Goal: Task Accomplishment & Management: Manage account settings

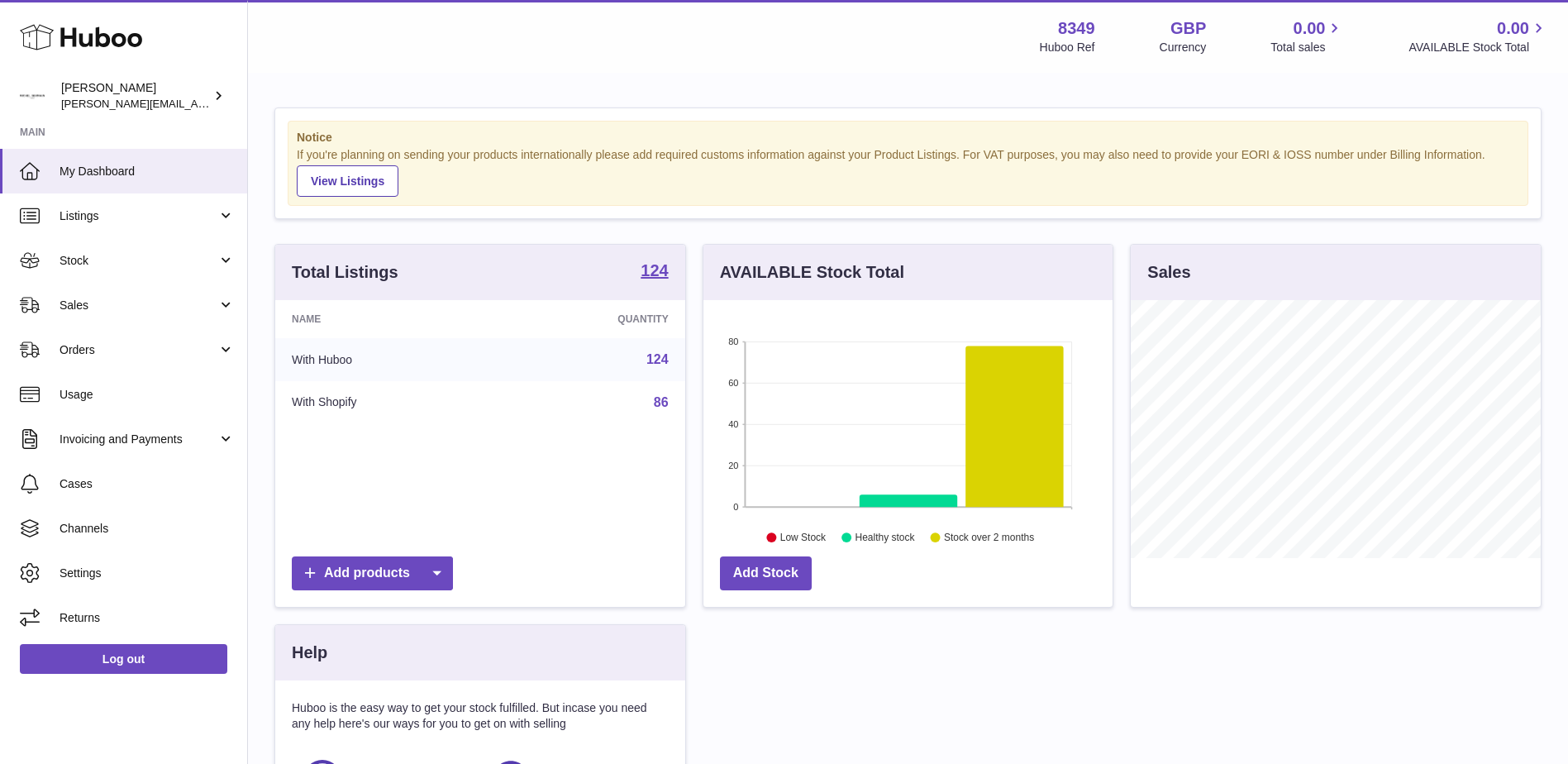
scroll to position [258, 409]
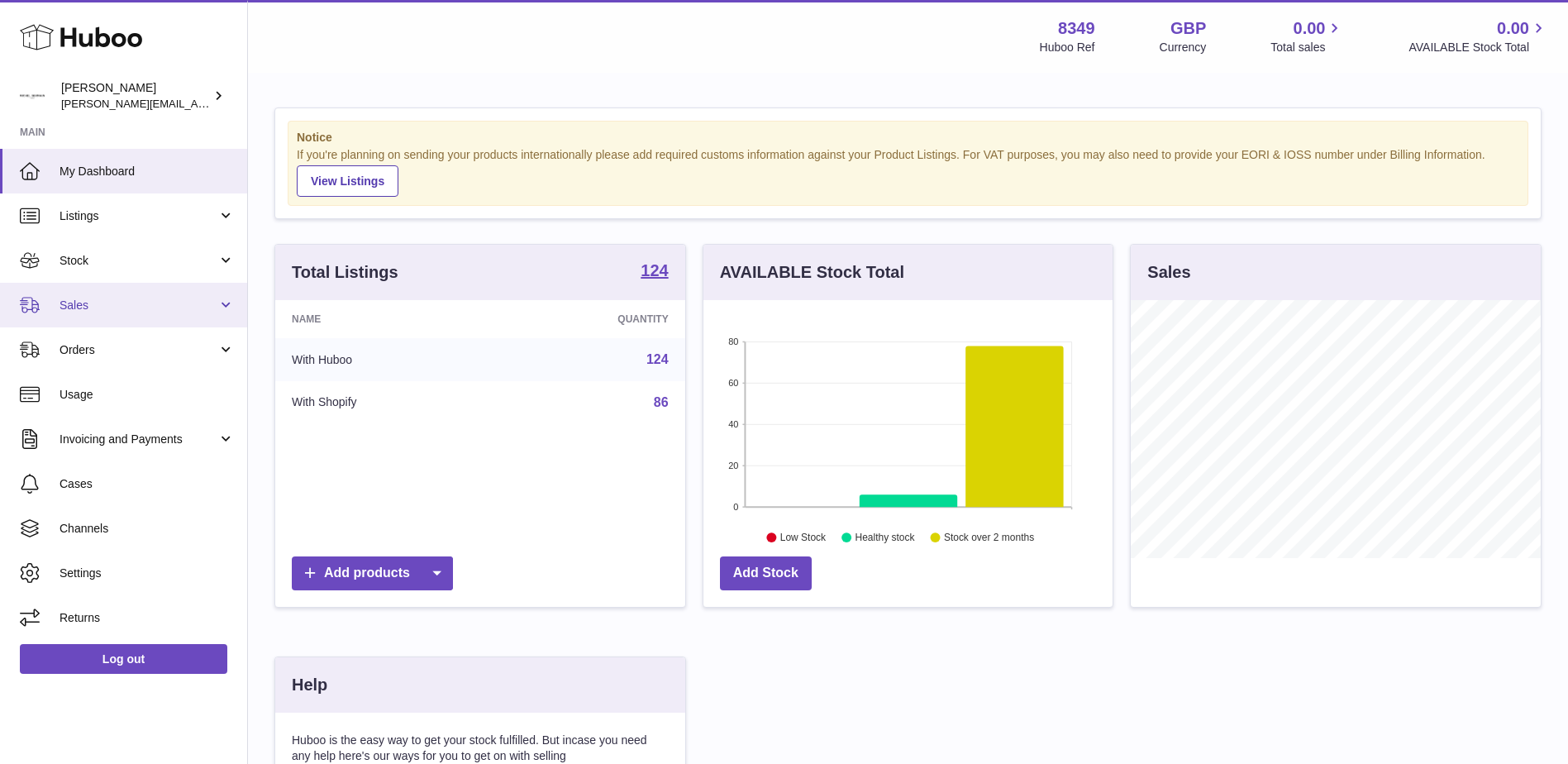
click at [73, 310] on span "Sales" at bounding box center [138, 306] width 158 height 15
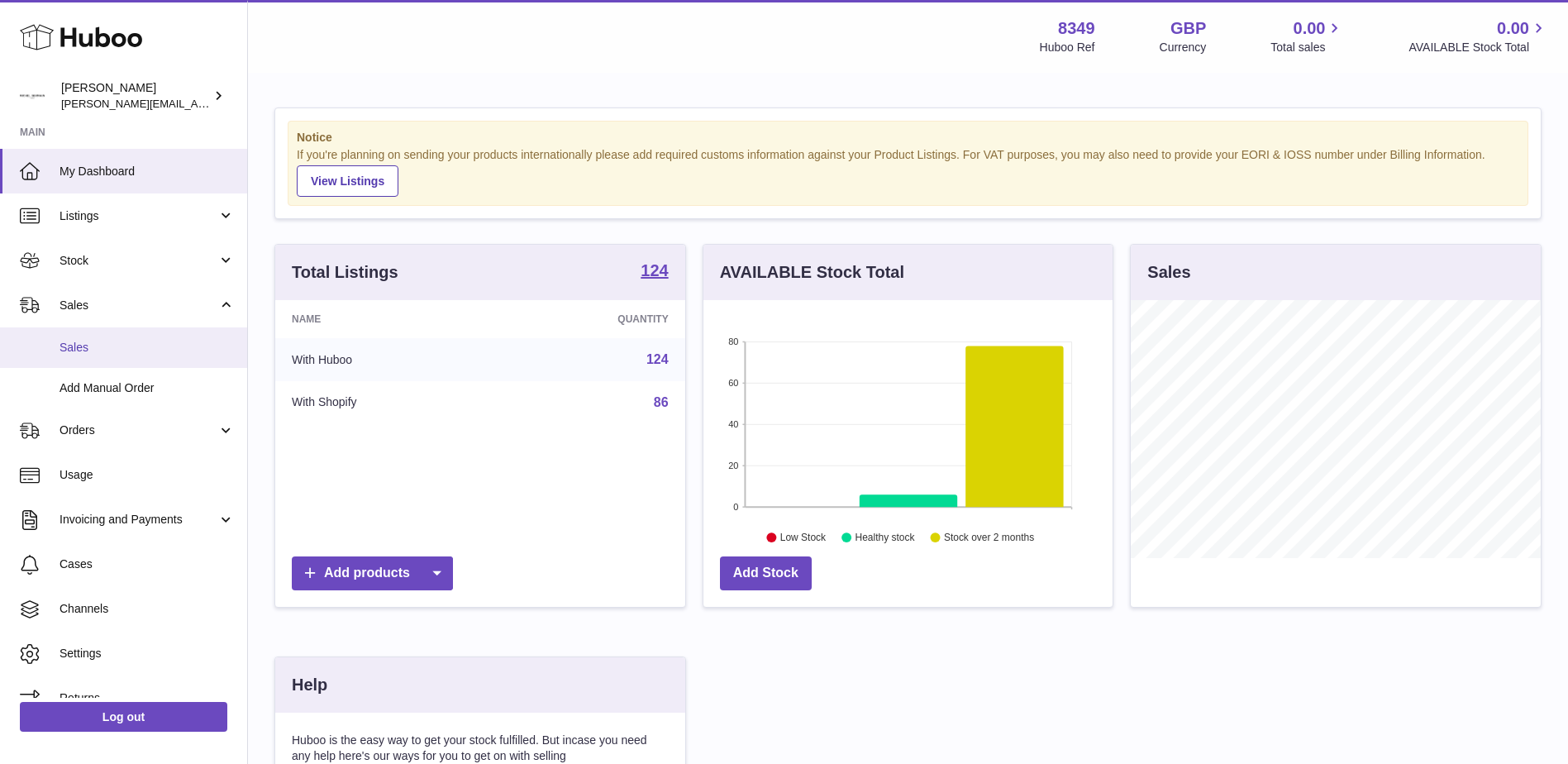
click at [79, 342] on span "Sales" at bounding box center [147, 347] width 175 height 15
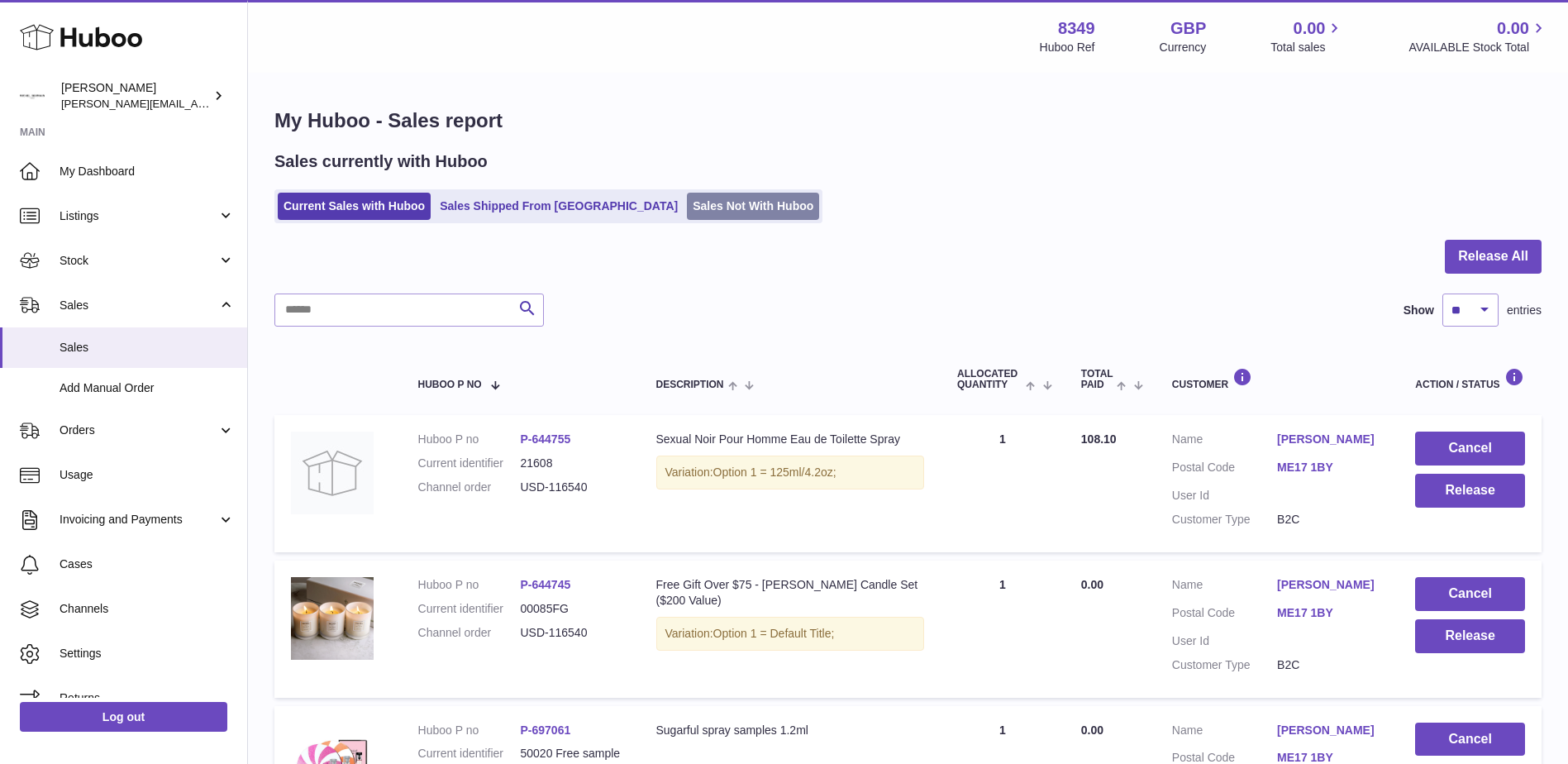
click at [691, 201] on link "Sales Not With Huboo" at bounding box center [753, 207] width 132 height 27
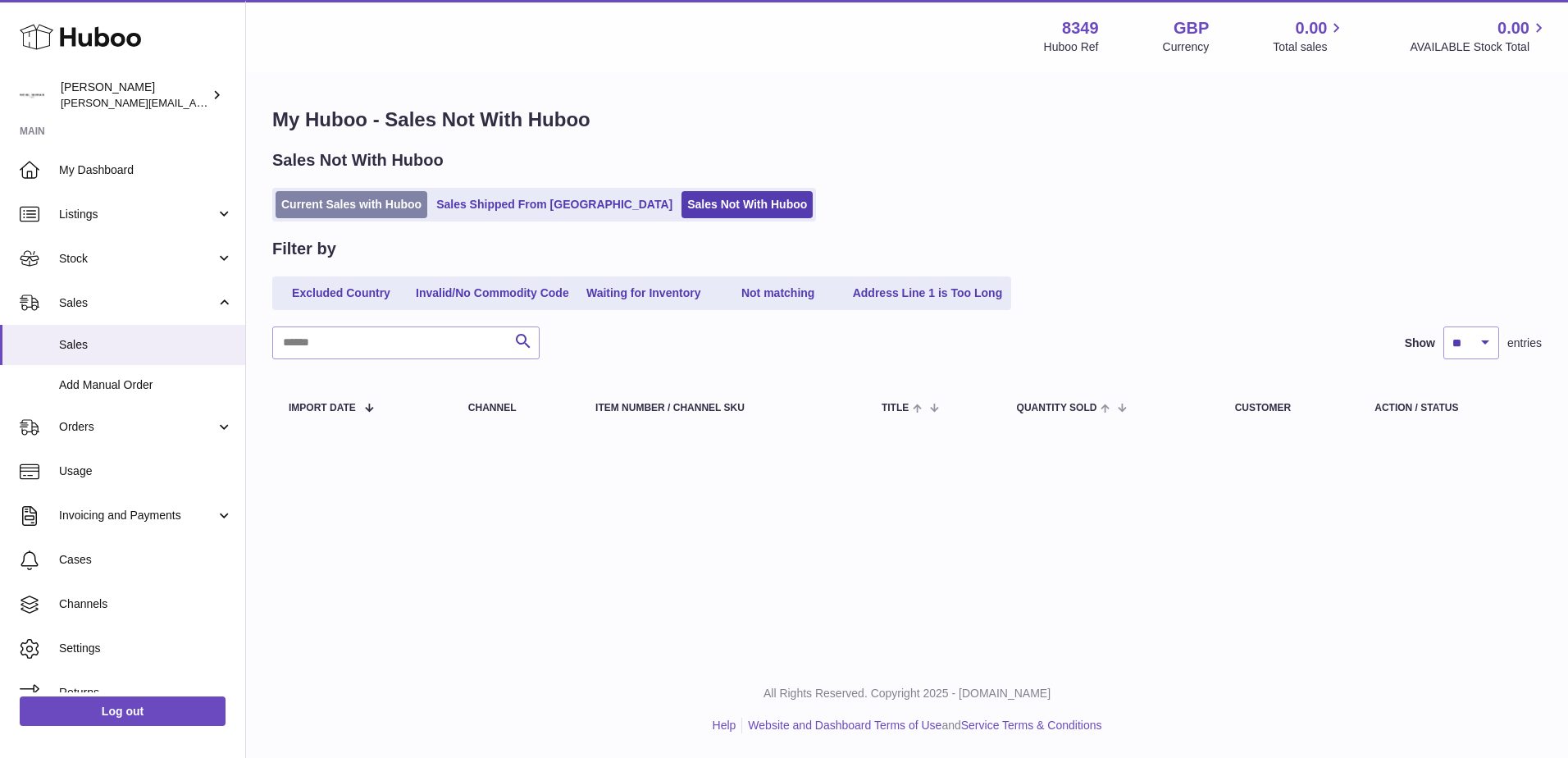
click at [383, 200] on link "Current Sales with Huboo" at bounding box center [351, 205] width 152 height 27
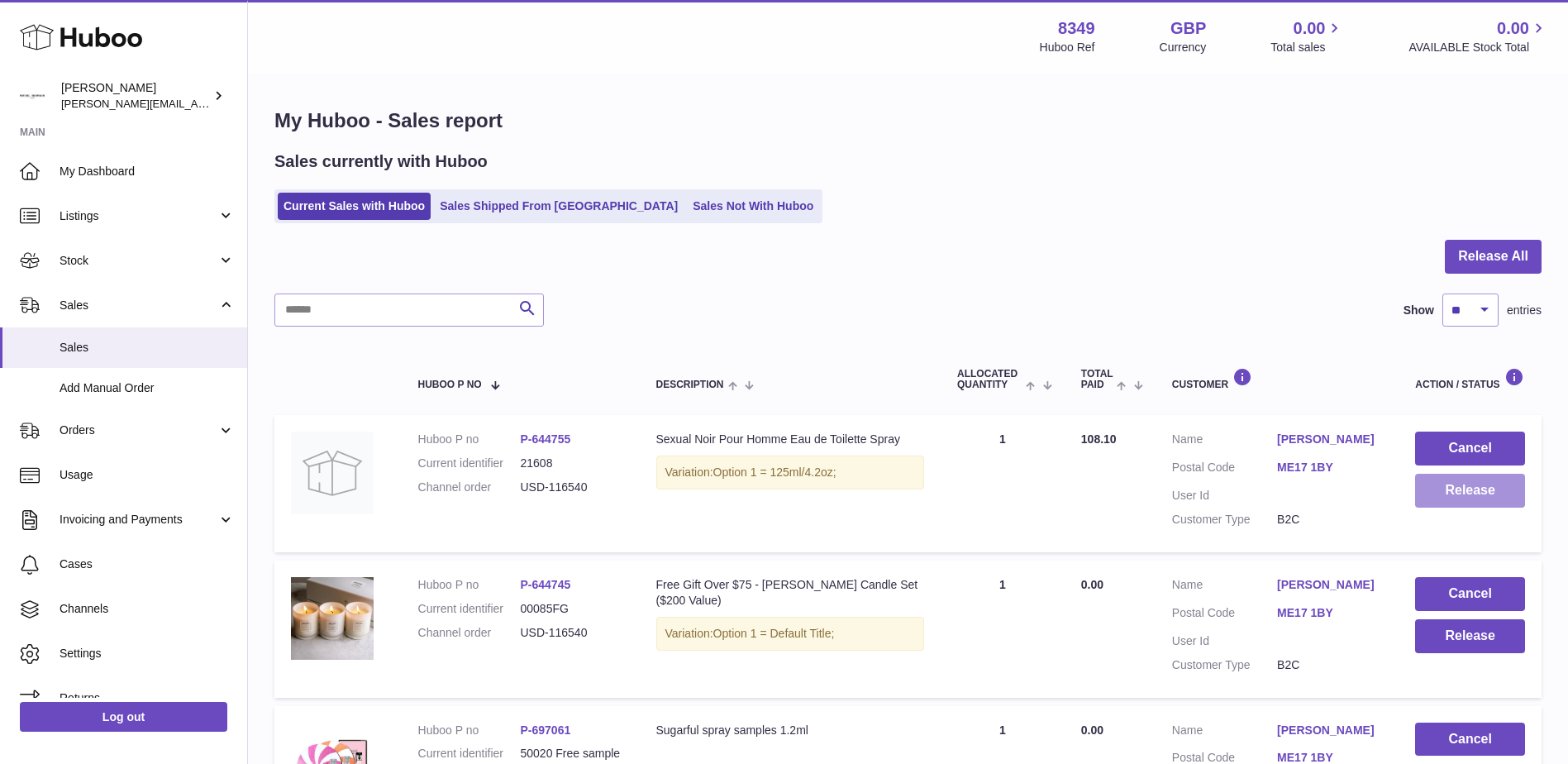
click at [1449, 481] on button "Release" at bounding box center [1470, 491] width 110 height 34
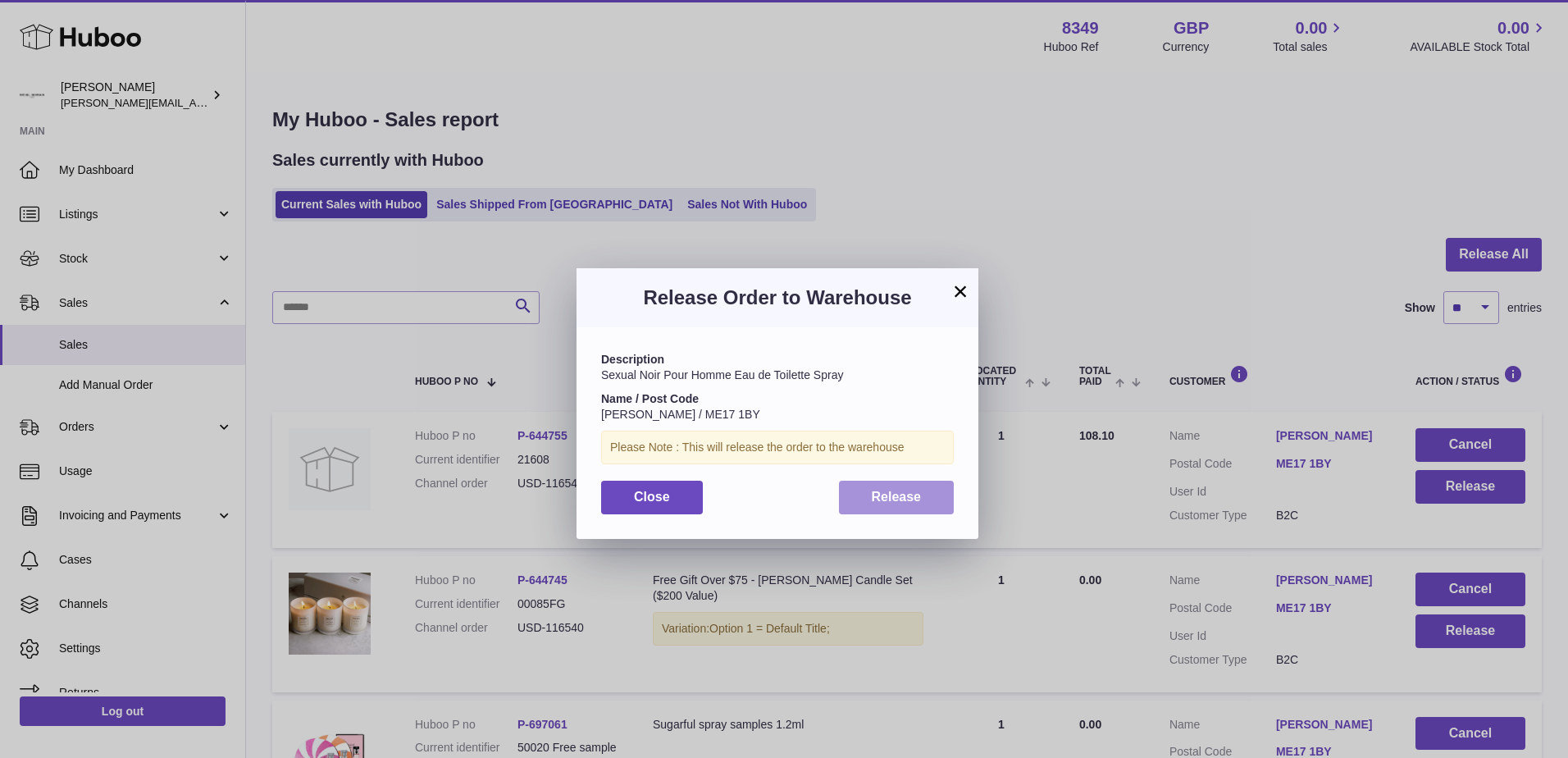
click at [925, 488] on button "Release" at bounding box center [897, 497] width 116 height 34
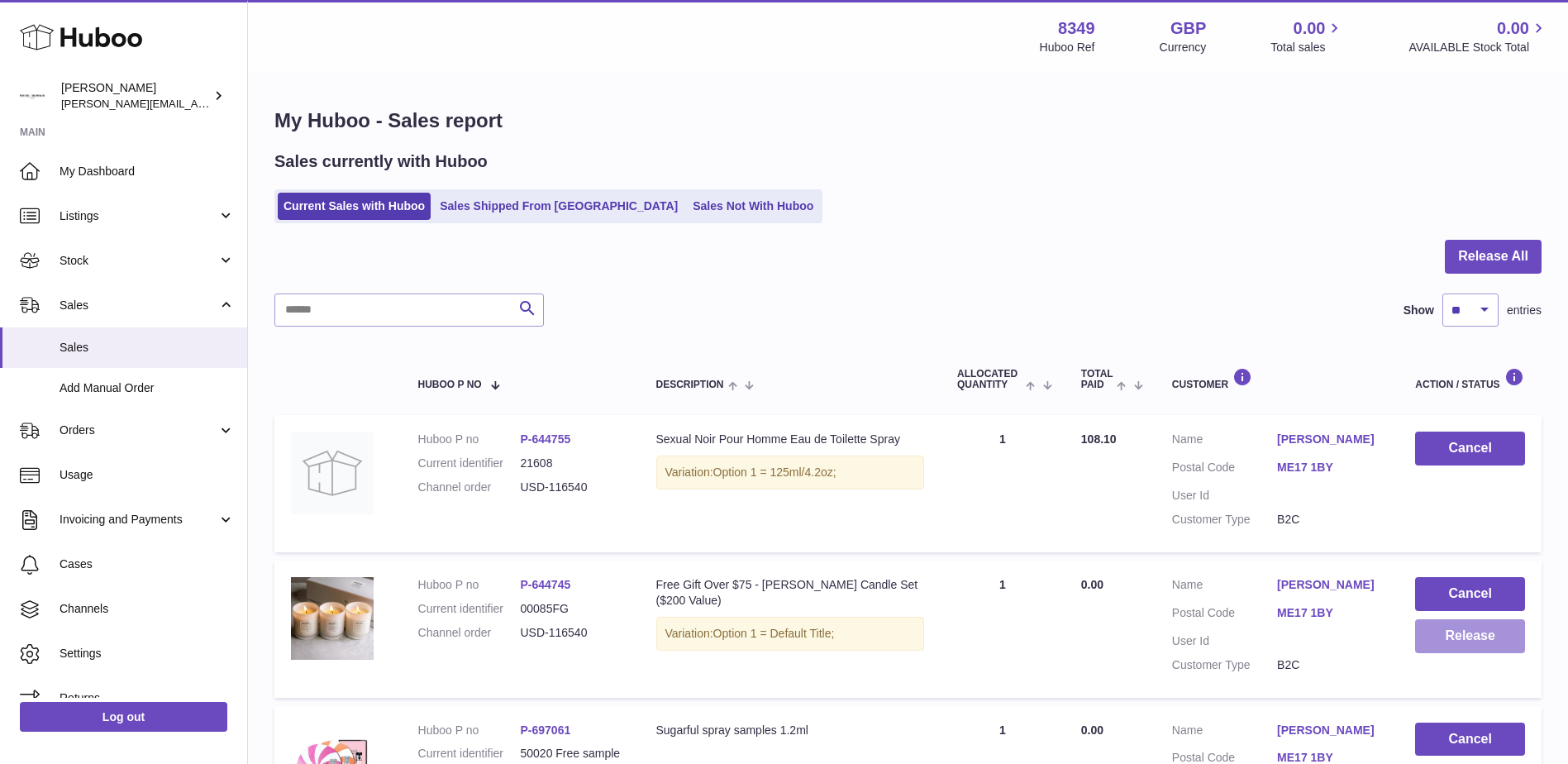
click at [1443, 628] on button "Release" at bounding box center [1470, 636] width 110 height 34
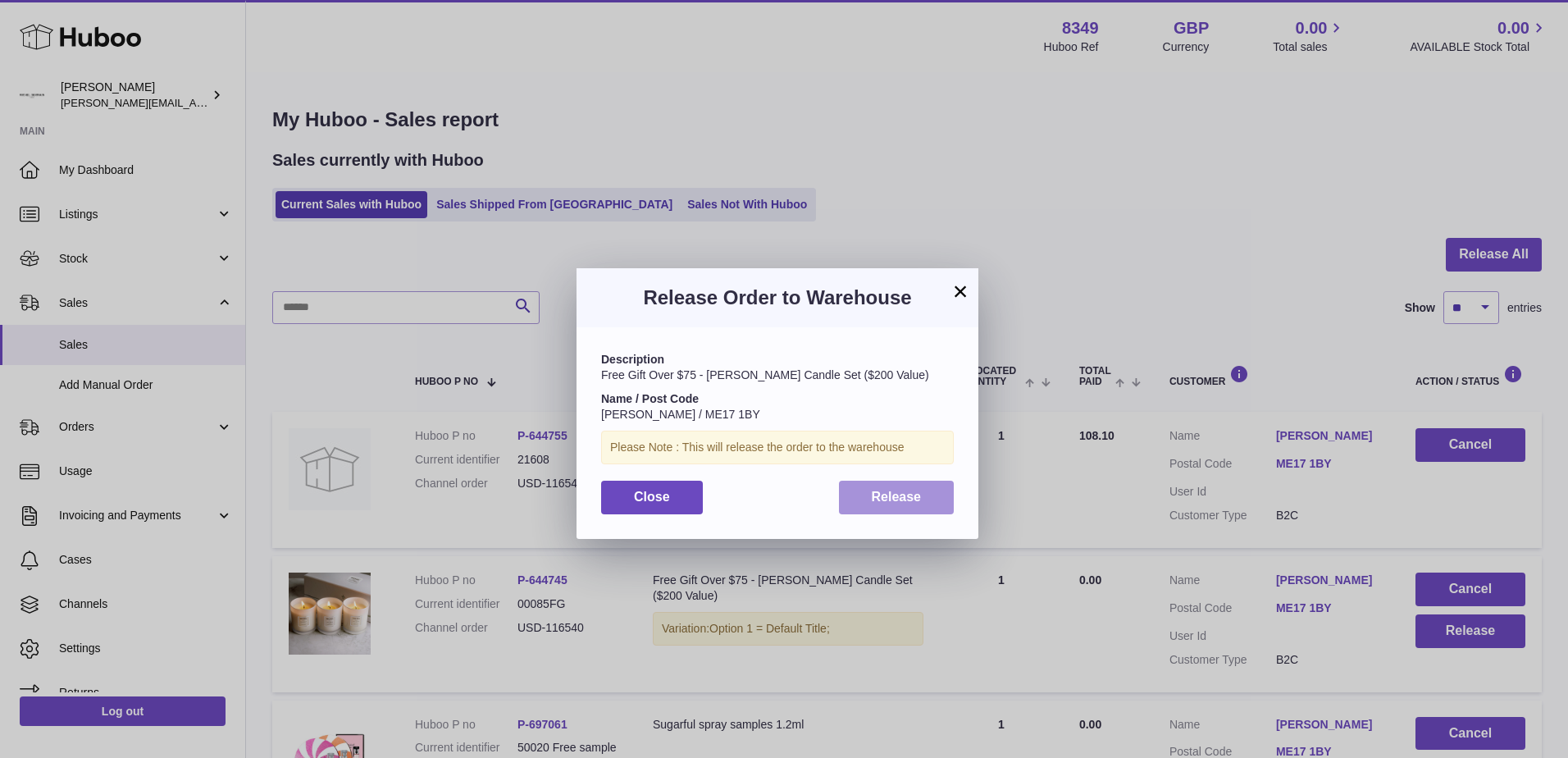
click at [911, 500] on span "Release" at bounding box center [896, 496] width 50 height 14
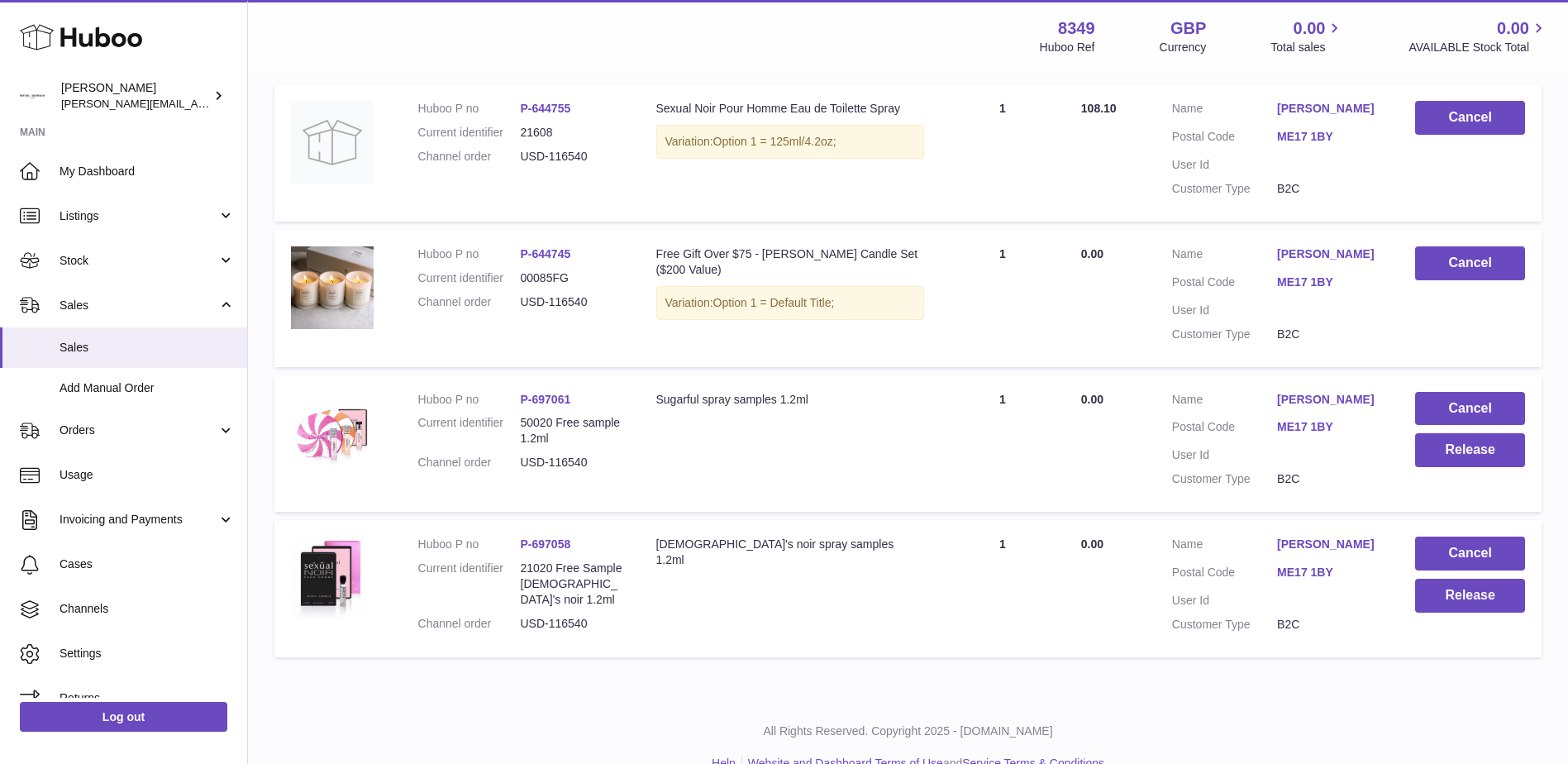
scroll to position [341, 0]
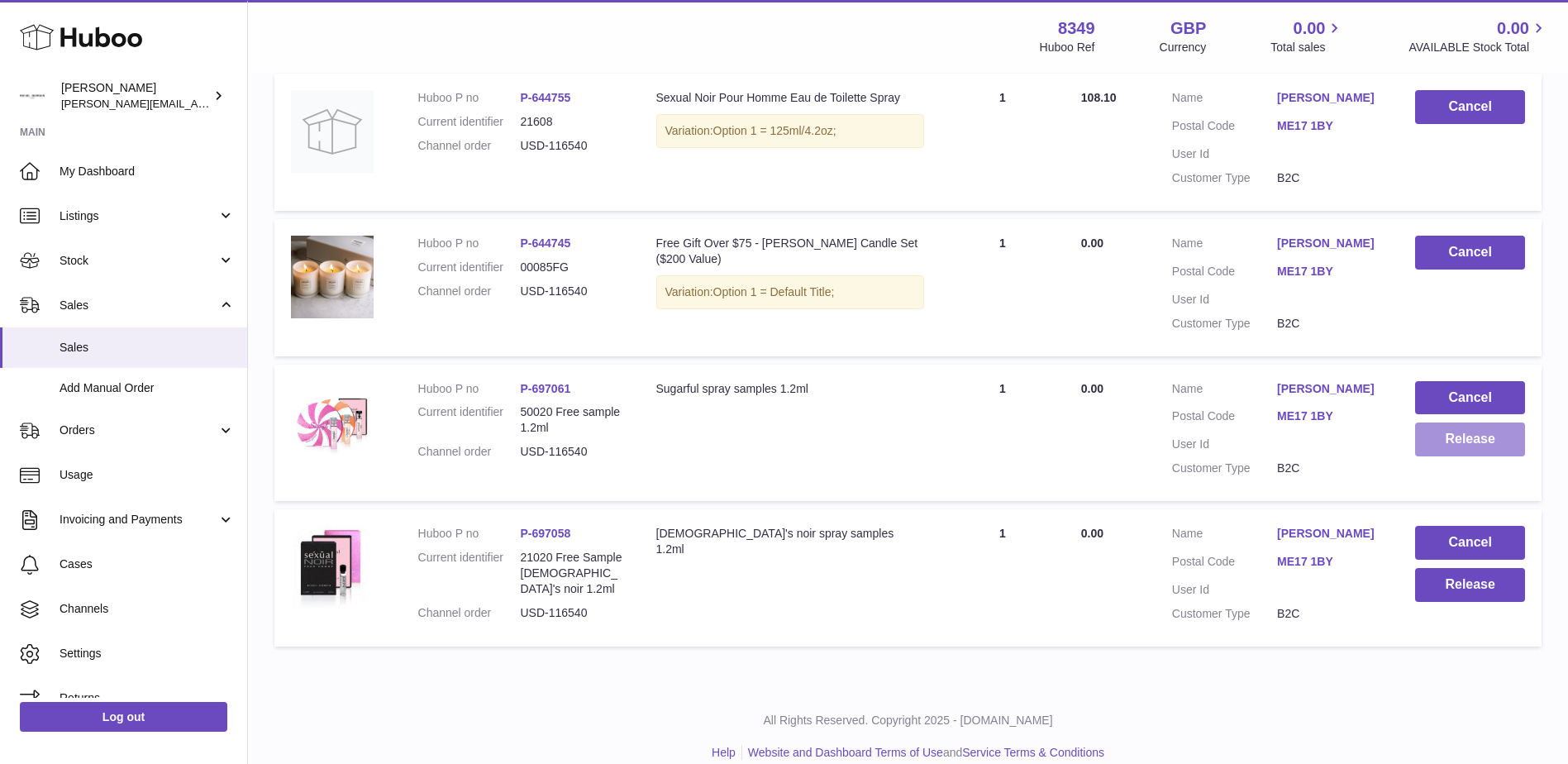
click at [1441, 431] on button "Release" at bounding box center [1470, 440] width 110 height 34
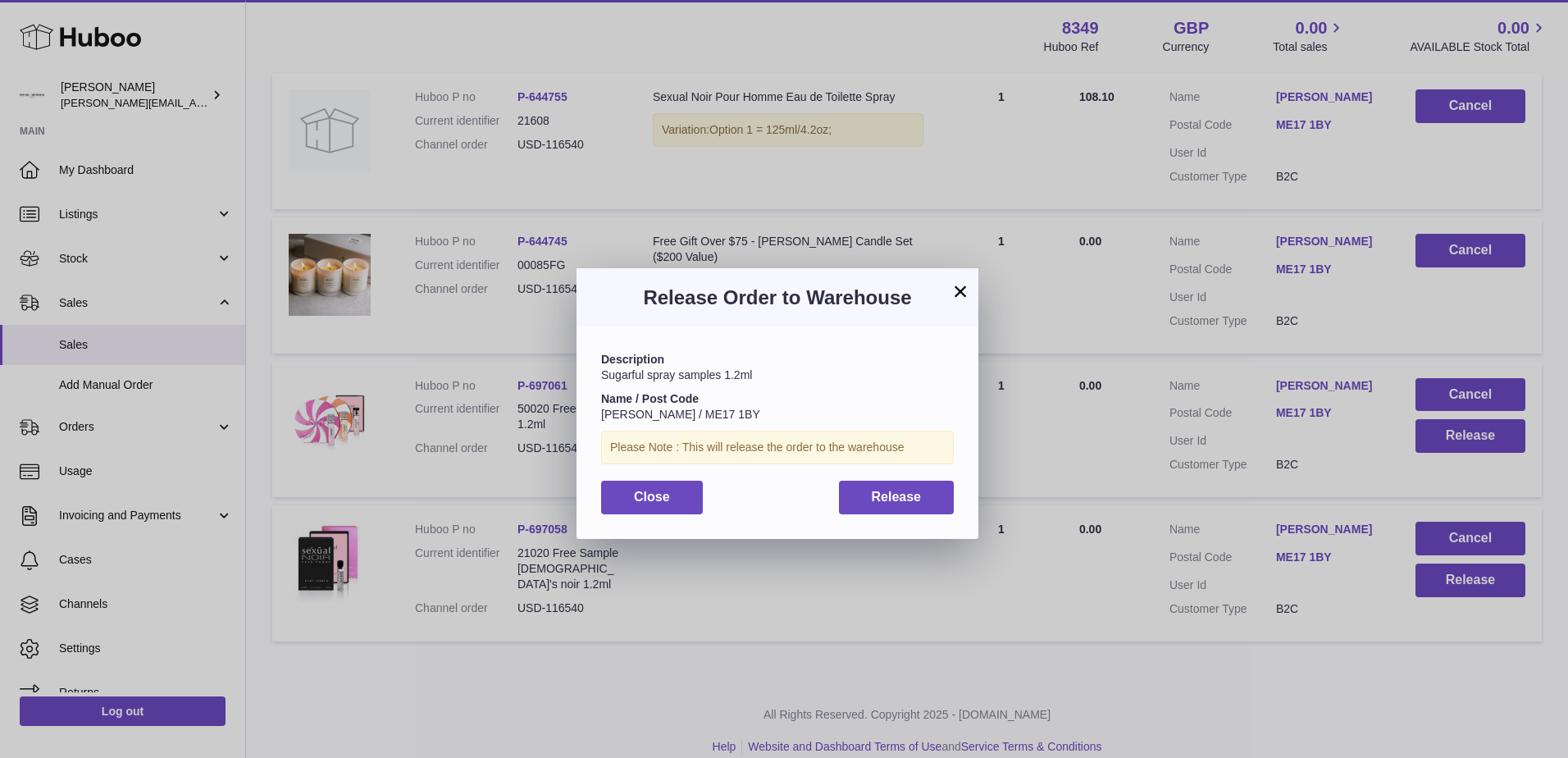
drag, startPoint x: 826, startPoint y: 480, endPoint x: 834, endPoint y: 487, distance: 10.6
click at [834, 487] on div "Close Release" at bounding box center [778, 497] width 352 height 34
click at [849, 502] on button "Release" at bounding box center [897, 497] width 116 height 34
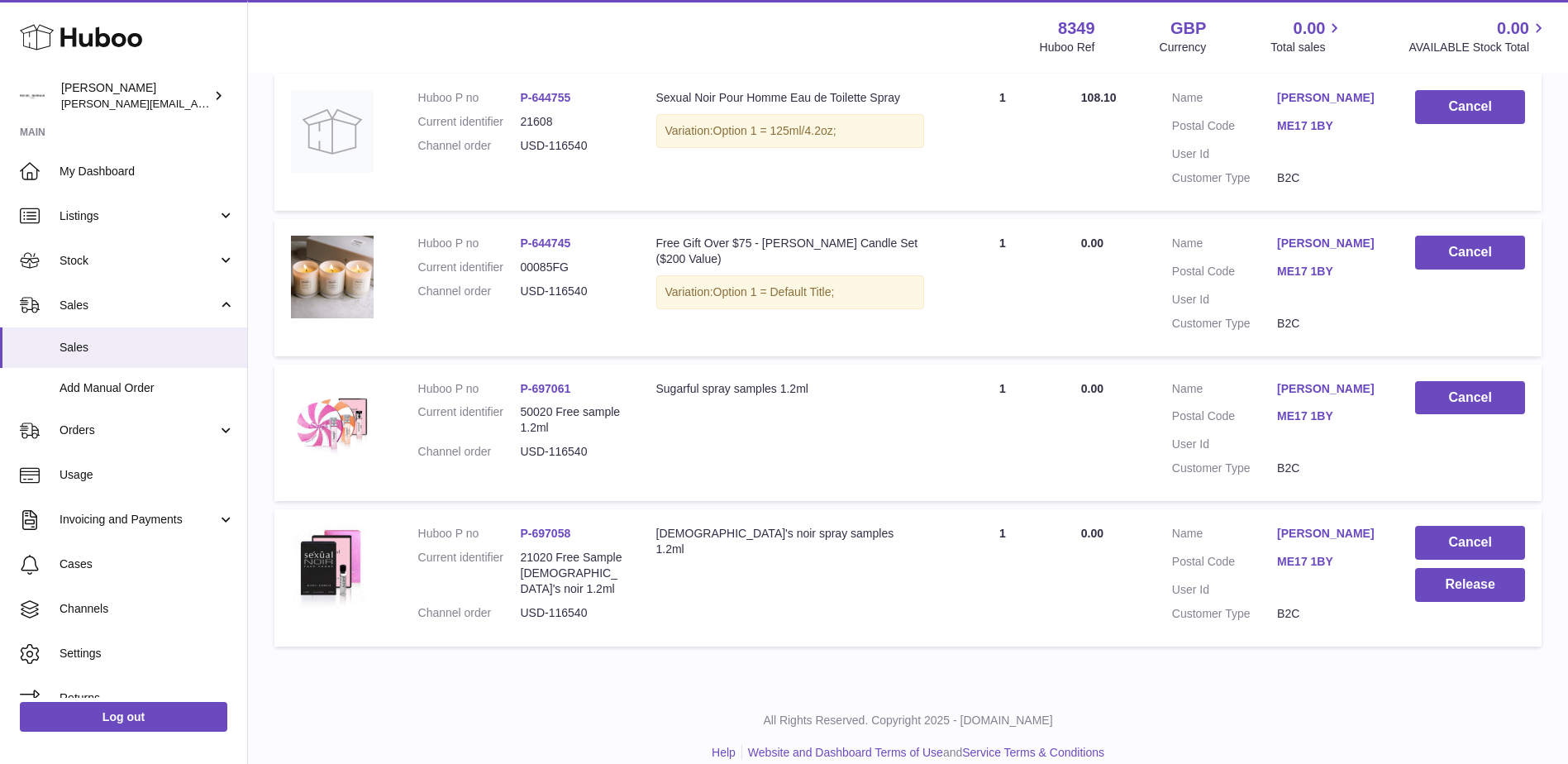
click at [858, 541] on td "Description lady's noir spray samples 1.2ml" at bounding box center [790, 577] width 301 height 137
drag, startPoint x: 966, startPoint y: 615, endPoint x: 989, endPoint y: 726, distance: 113.4
click at [989, 726] on p "All Rights Reserved. Copyright 2025 - [DOMAIN_NAME]" at bounding box center [907, 720] width 1293 height 15
click at [1454, 588] on button "Release" at bounding box center [1470, 585] width 110 height 34
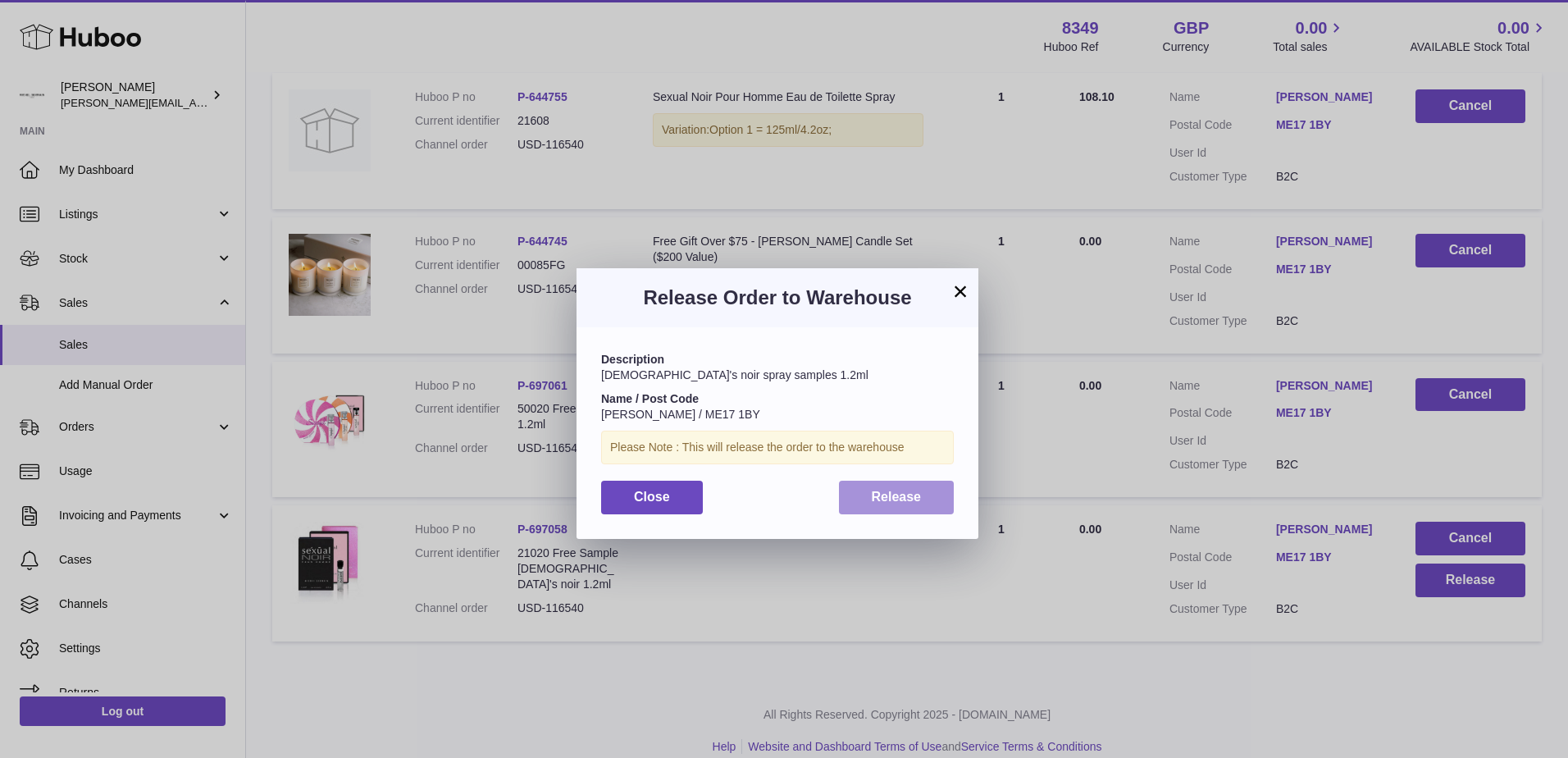
click at [893, 497] on span "Release" at bounding box center [896, 496] width 50 height 14
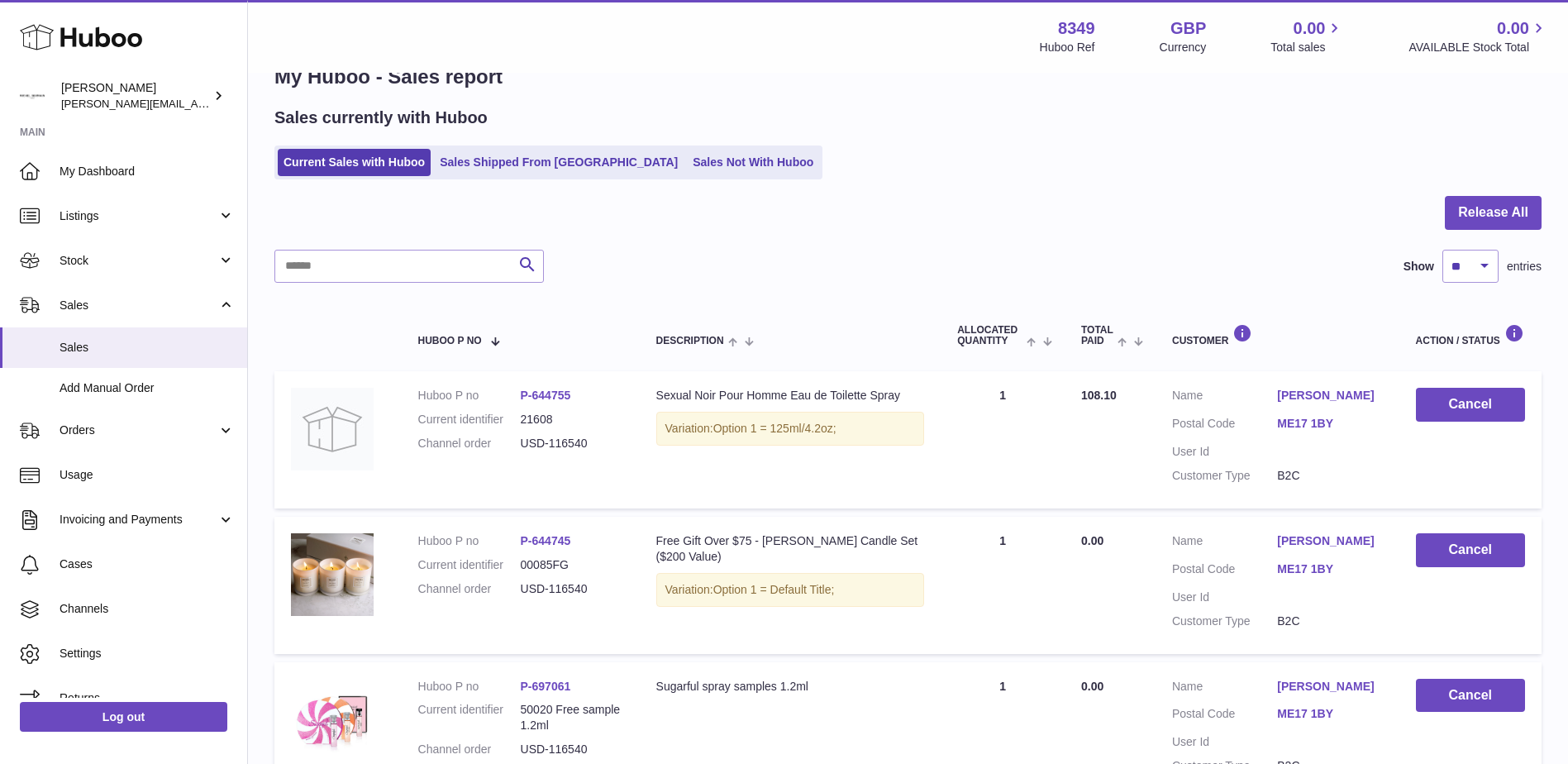
scroll to position [0, 0]
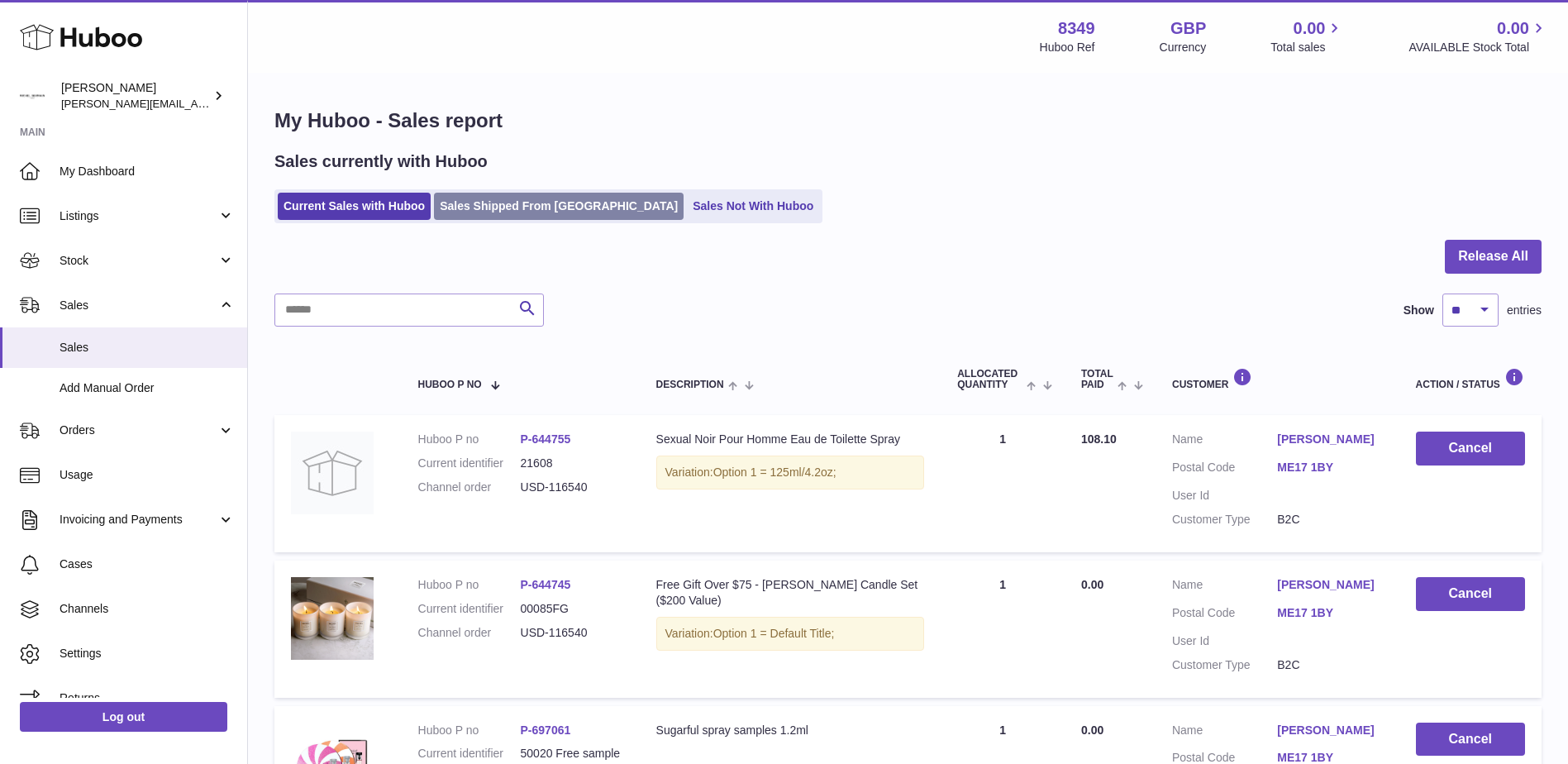
click at [539, 208] on link "Sales Shipped From [GEOGRAPHIC_DATA]" at bounding box center [558, 207] width 249 height 27
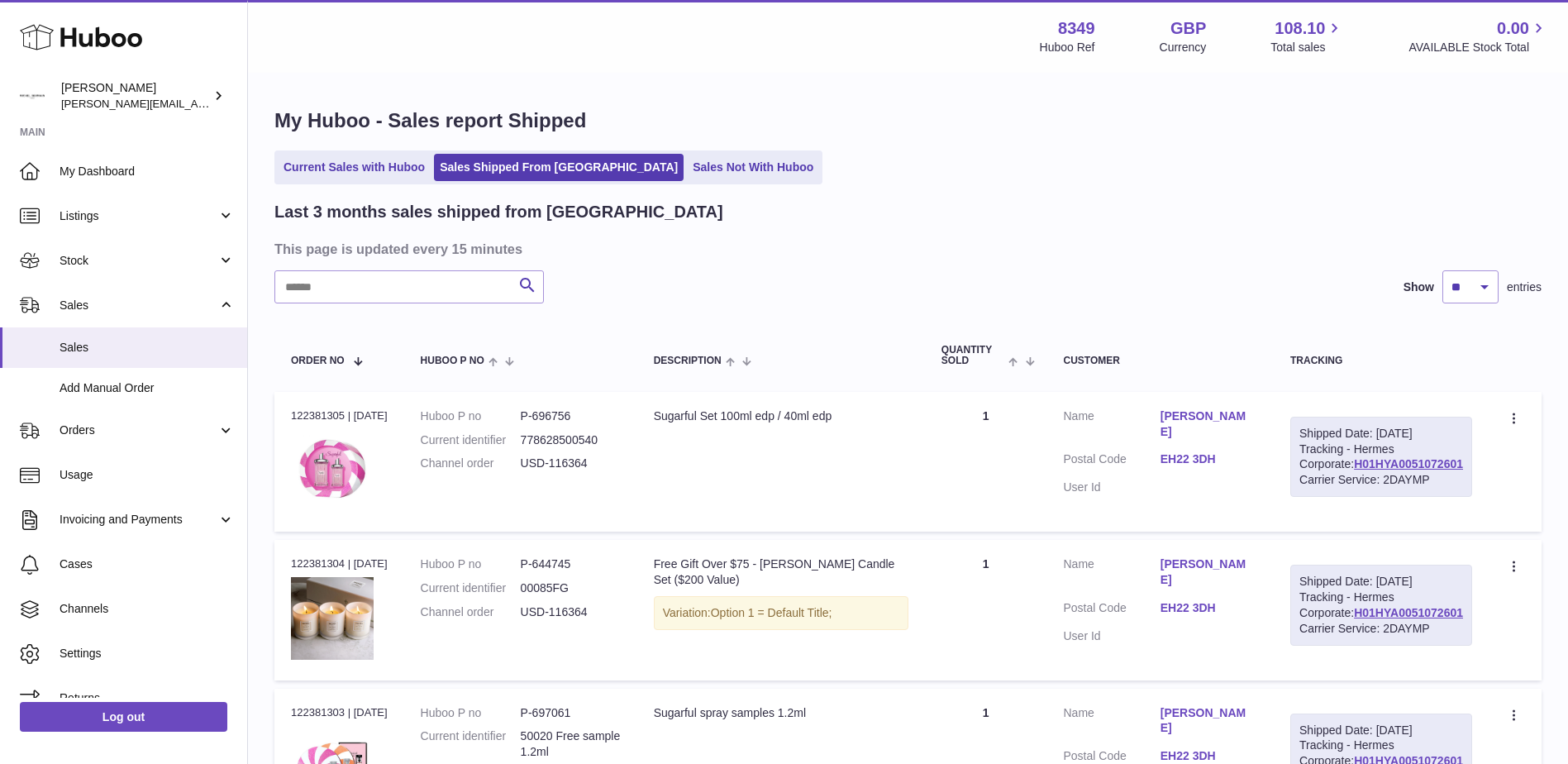
scroll to position [83, 0]
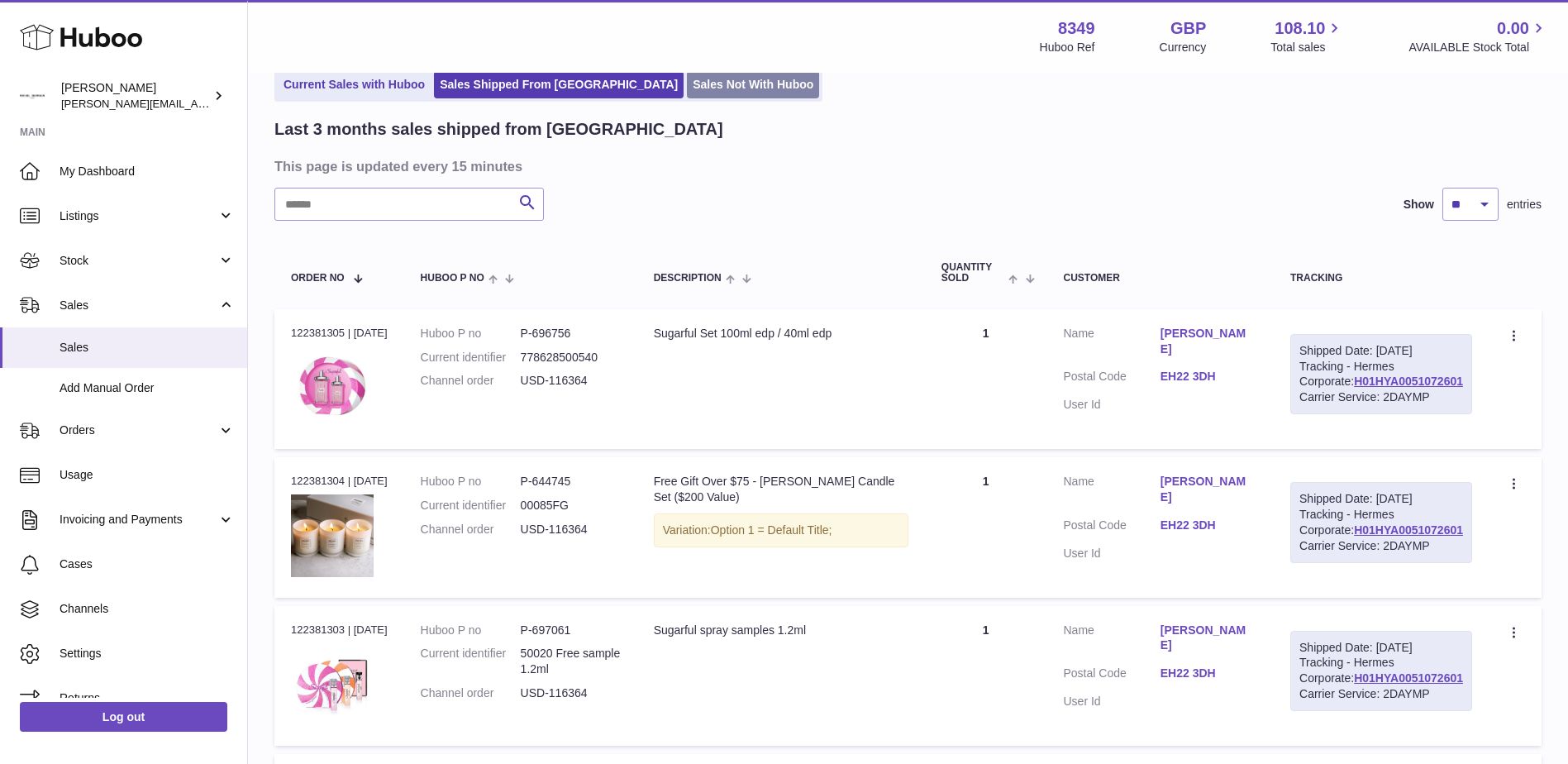
click at [687, 73] on link "Sales Not With Huboo" at bounding box center [753, 85] width 132 height 27
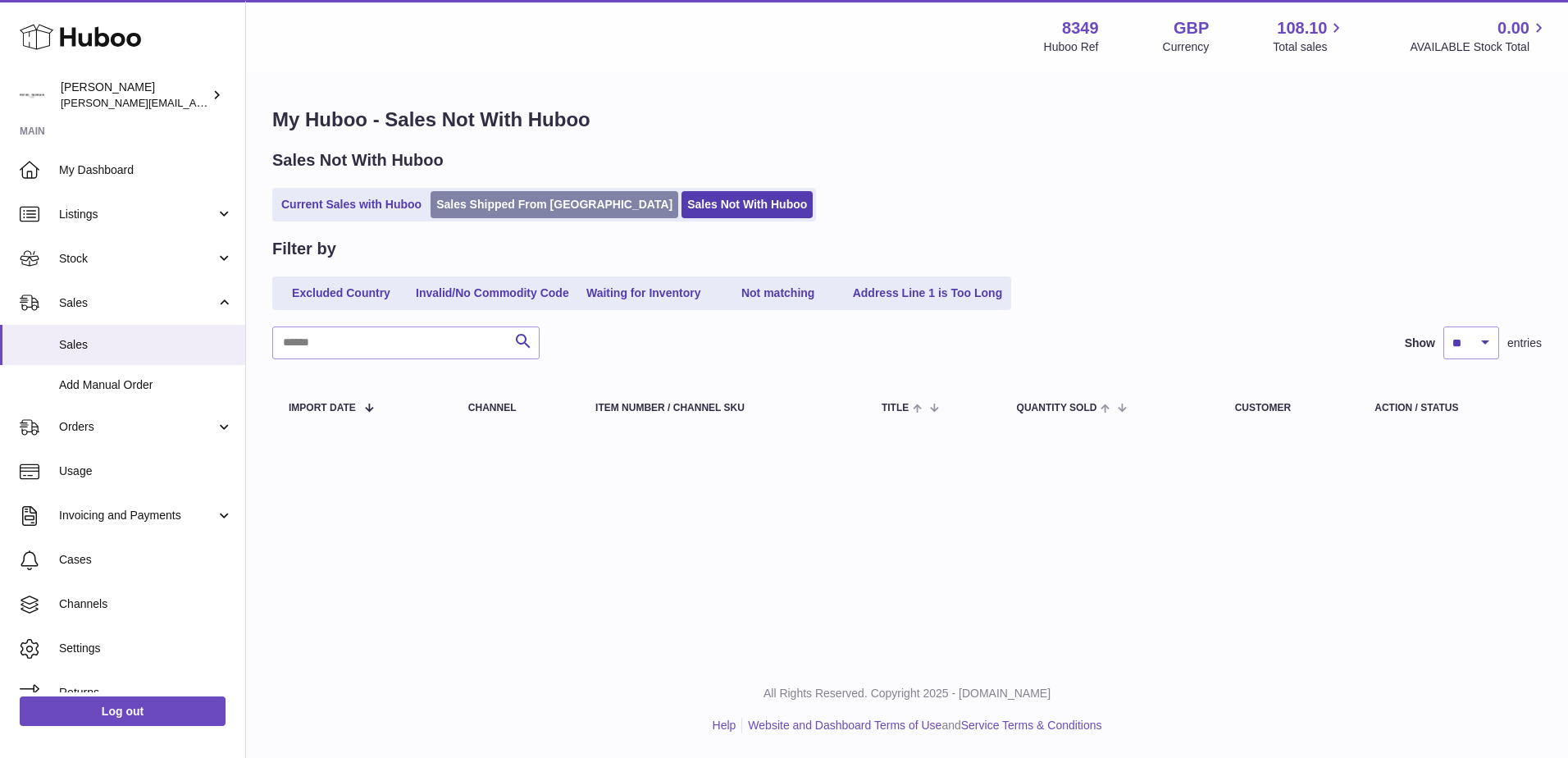
click at [505, 200] on link "Sales Shipped From [GEOGRAPHIC_DATA]" at bounding box center [554, 205] width 247 height 27
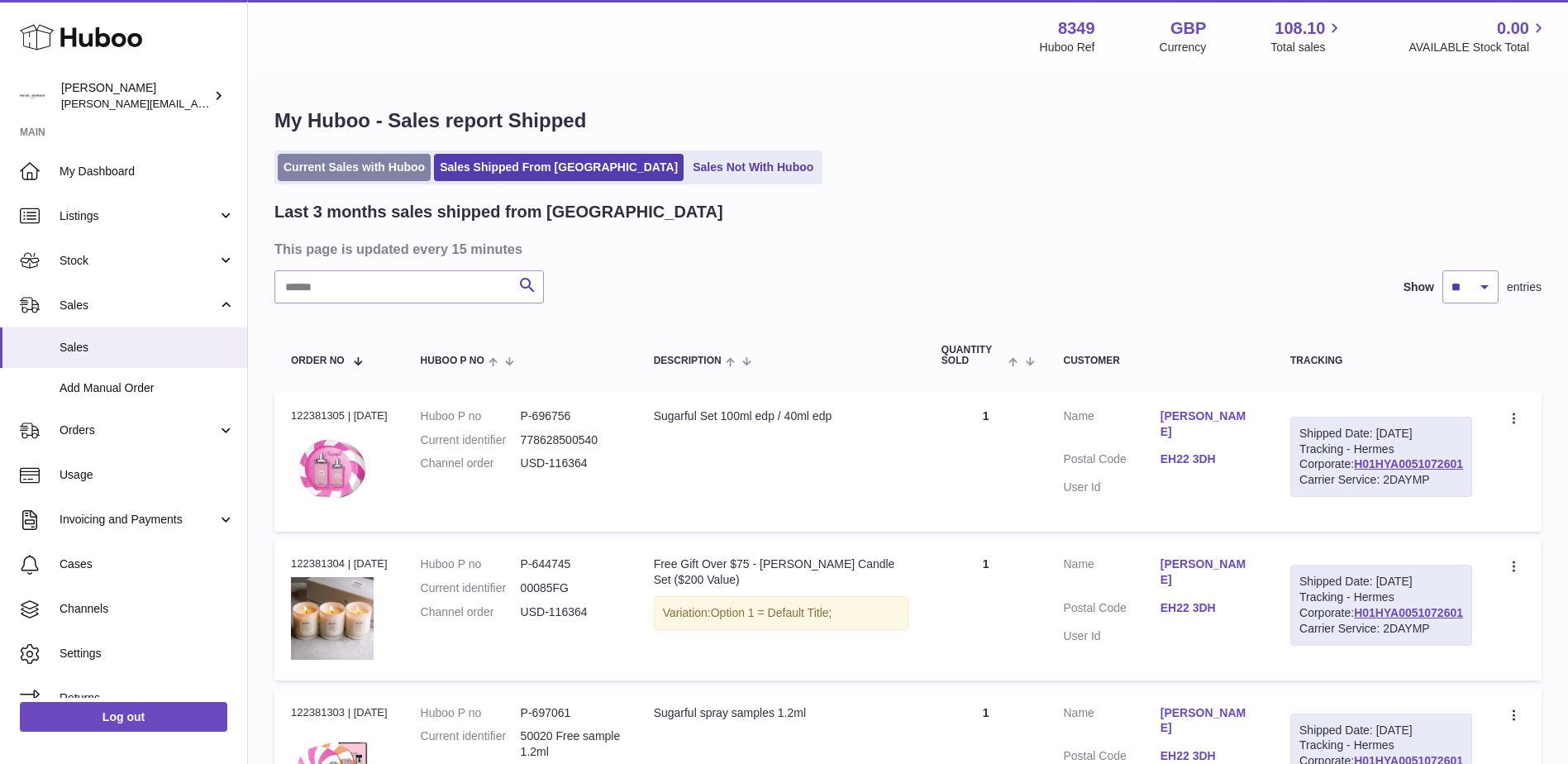
click at [374, 167] on link "Current Sales with Huboo" at bounding box center [353, 167] width 153 height 27
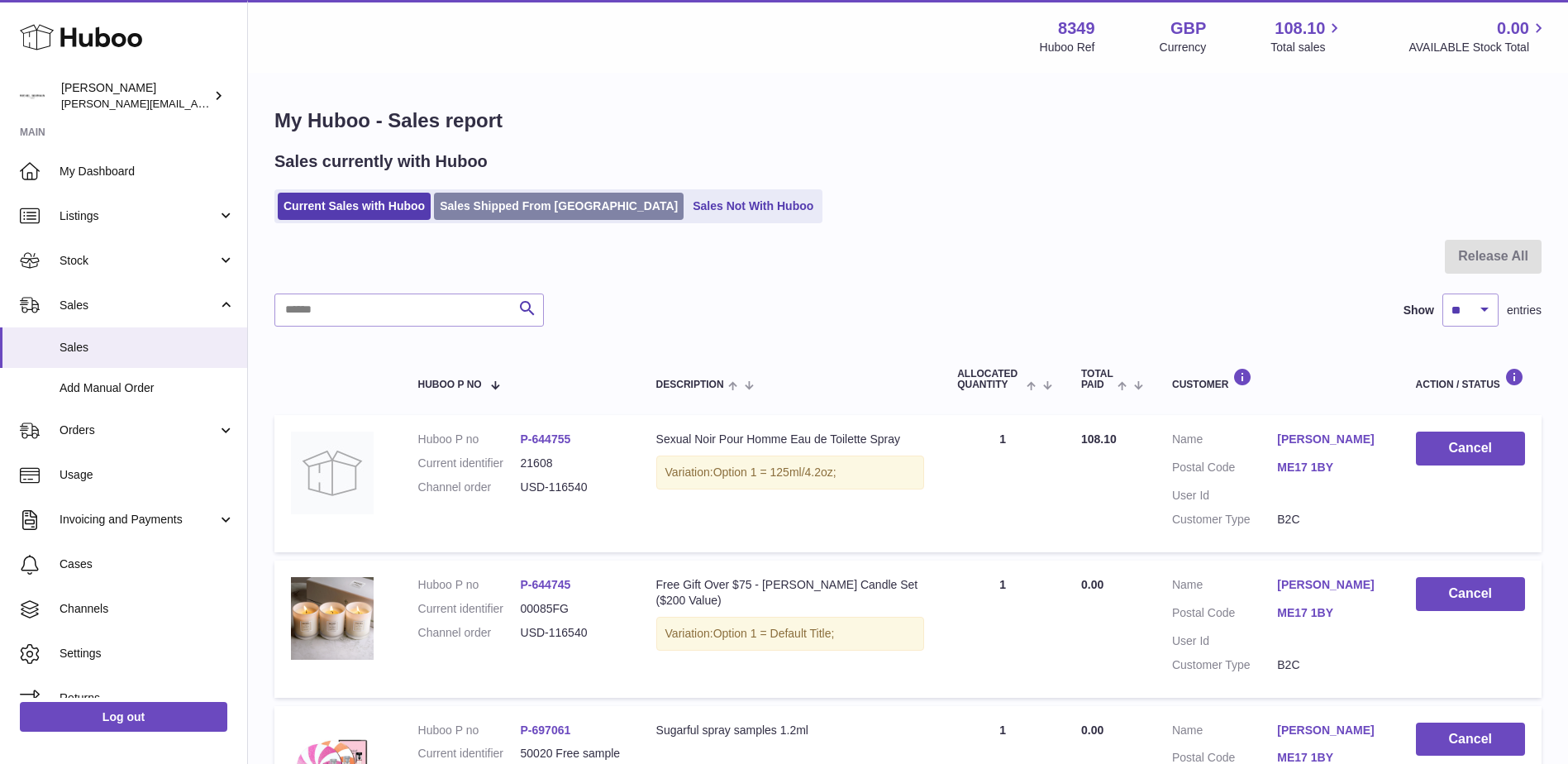
click at [515, 199] on link "Sales Shipped From [GEOGRAPHIC_DATA]" at bounding box center [558, 207] width 249 height 27
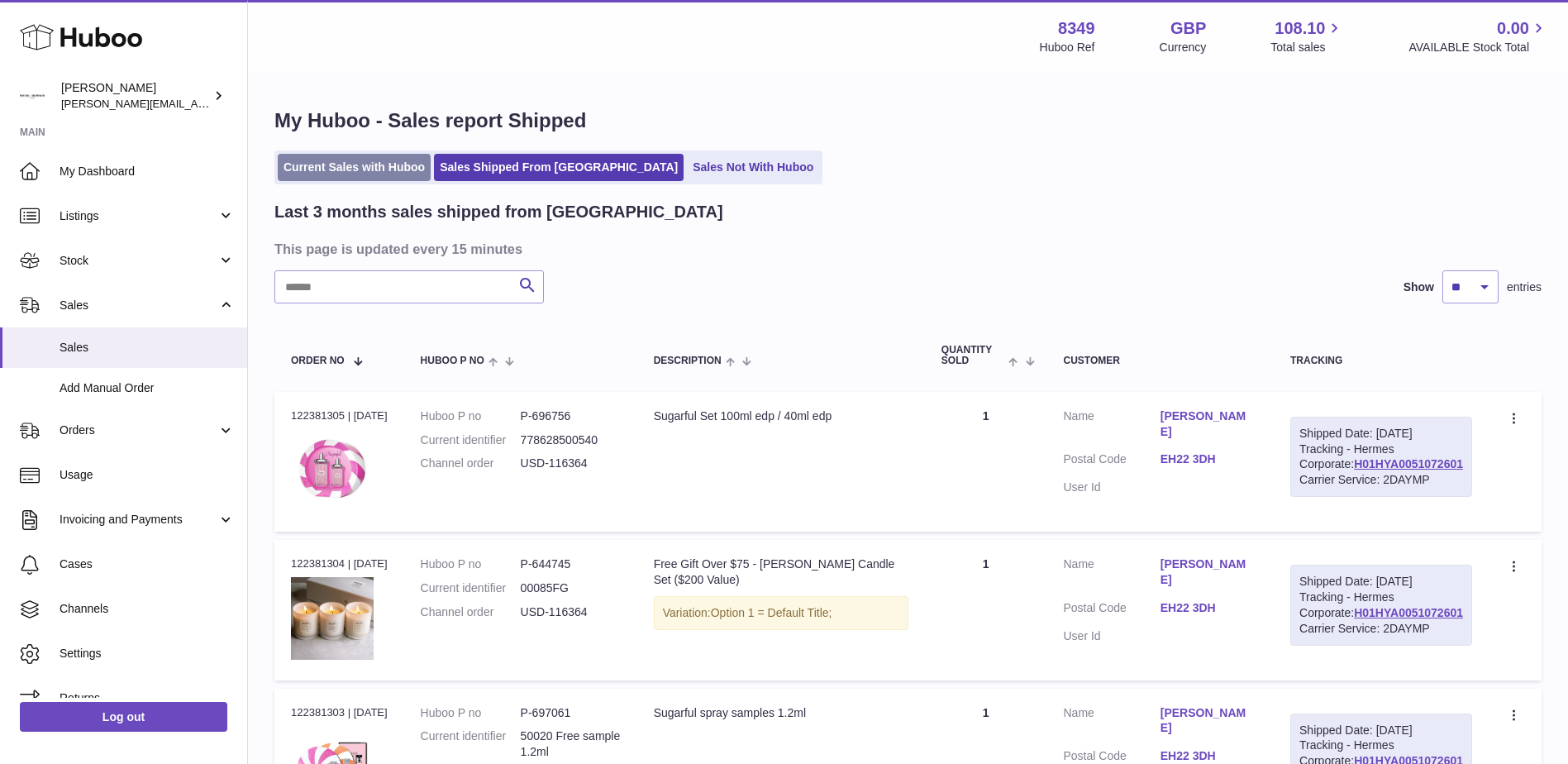
click at [370, 159] on link "Current Sales with Huboo" at bounding box center [353, 167] width 153 height 27
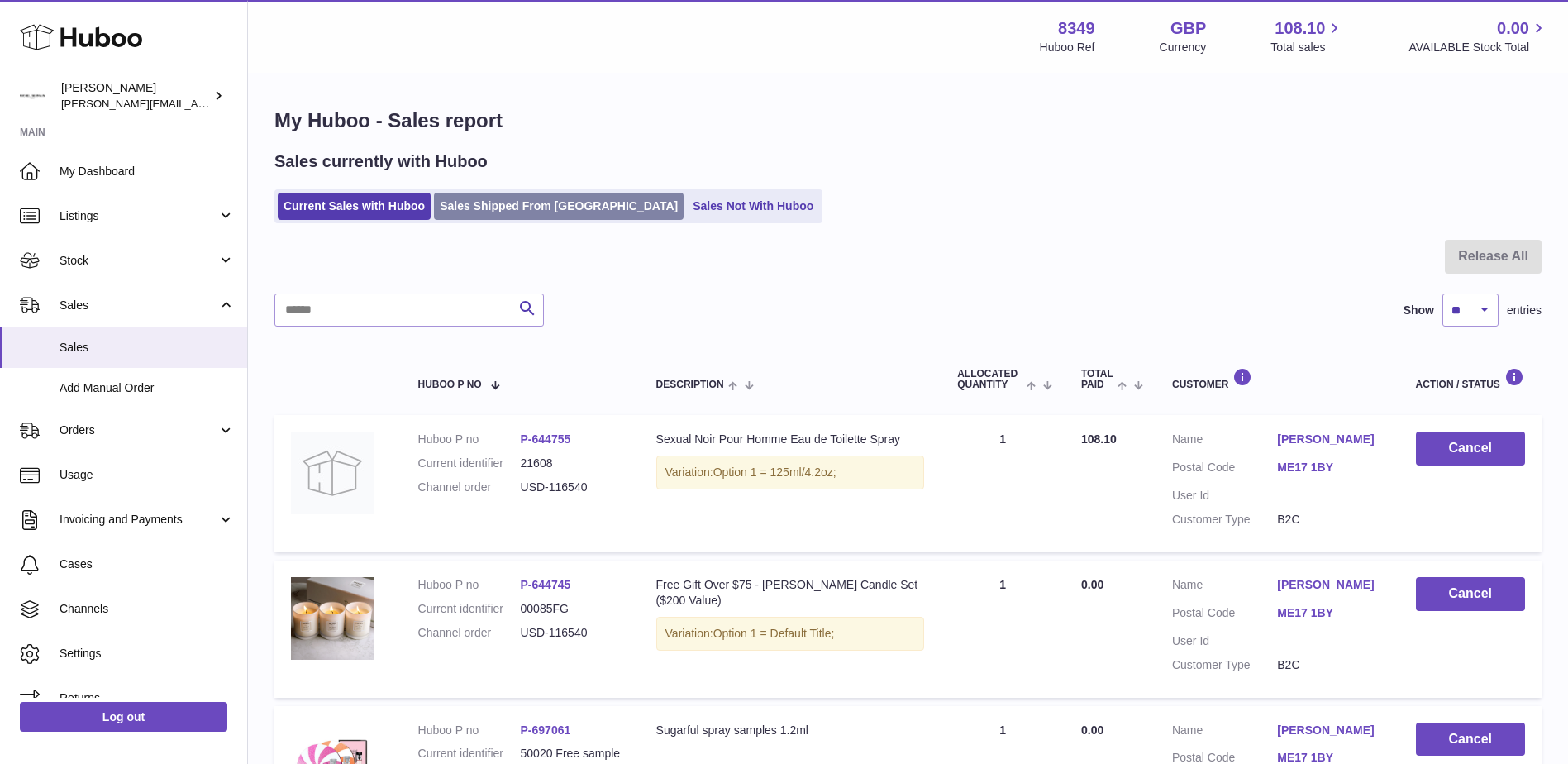
click at [517, 204] on link "Sales Shipped From [GEOGRAPHIC_DATA]" at bounding box center [558, 207] width 249 height 27
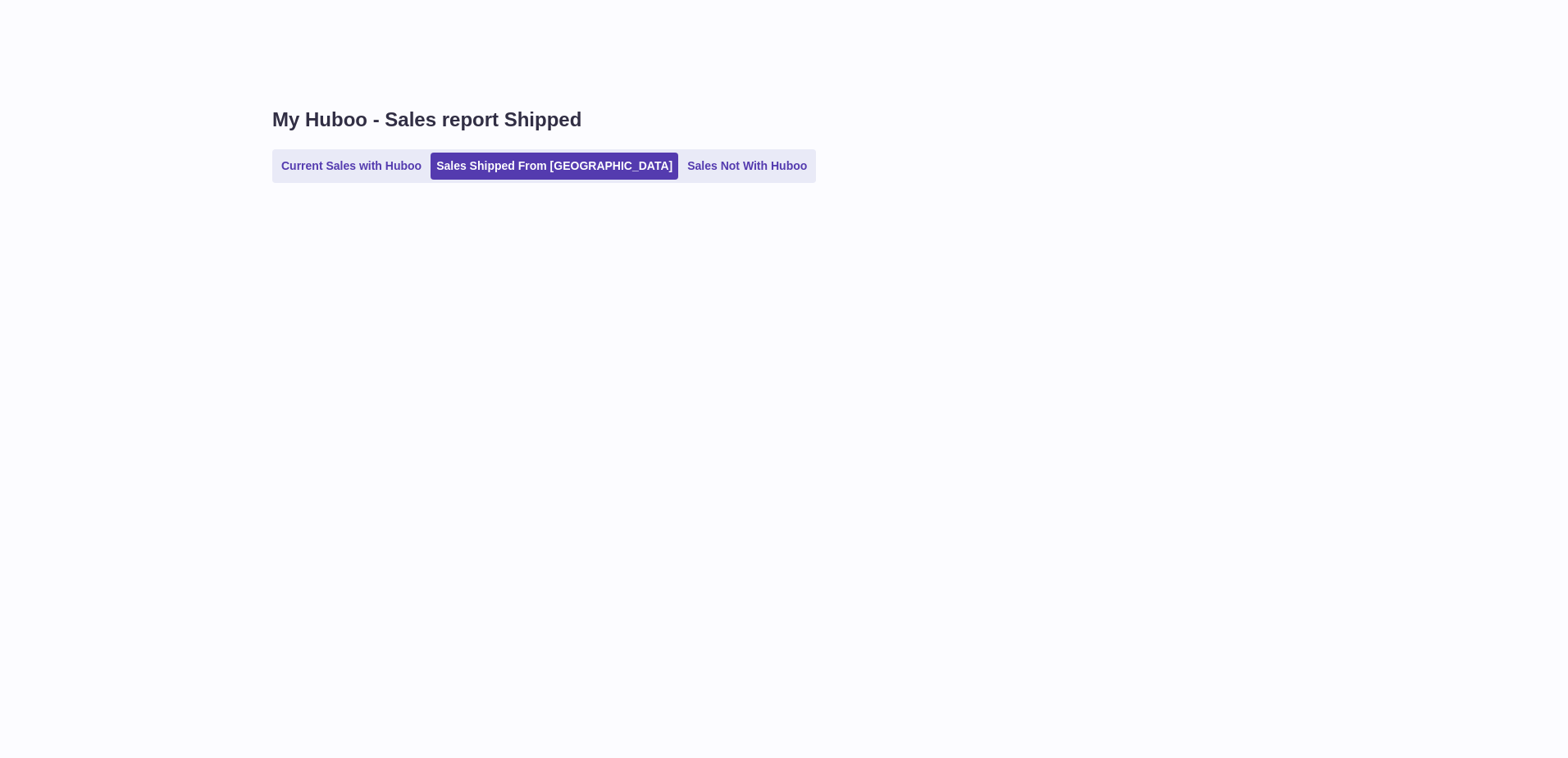
click at [496, 205] on div "My Huboo - Sales report Shipped Current Sales with Huboo Sales Shipped From [GE…" at bounding box center [906, 152] width 1322 height 158
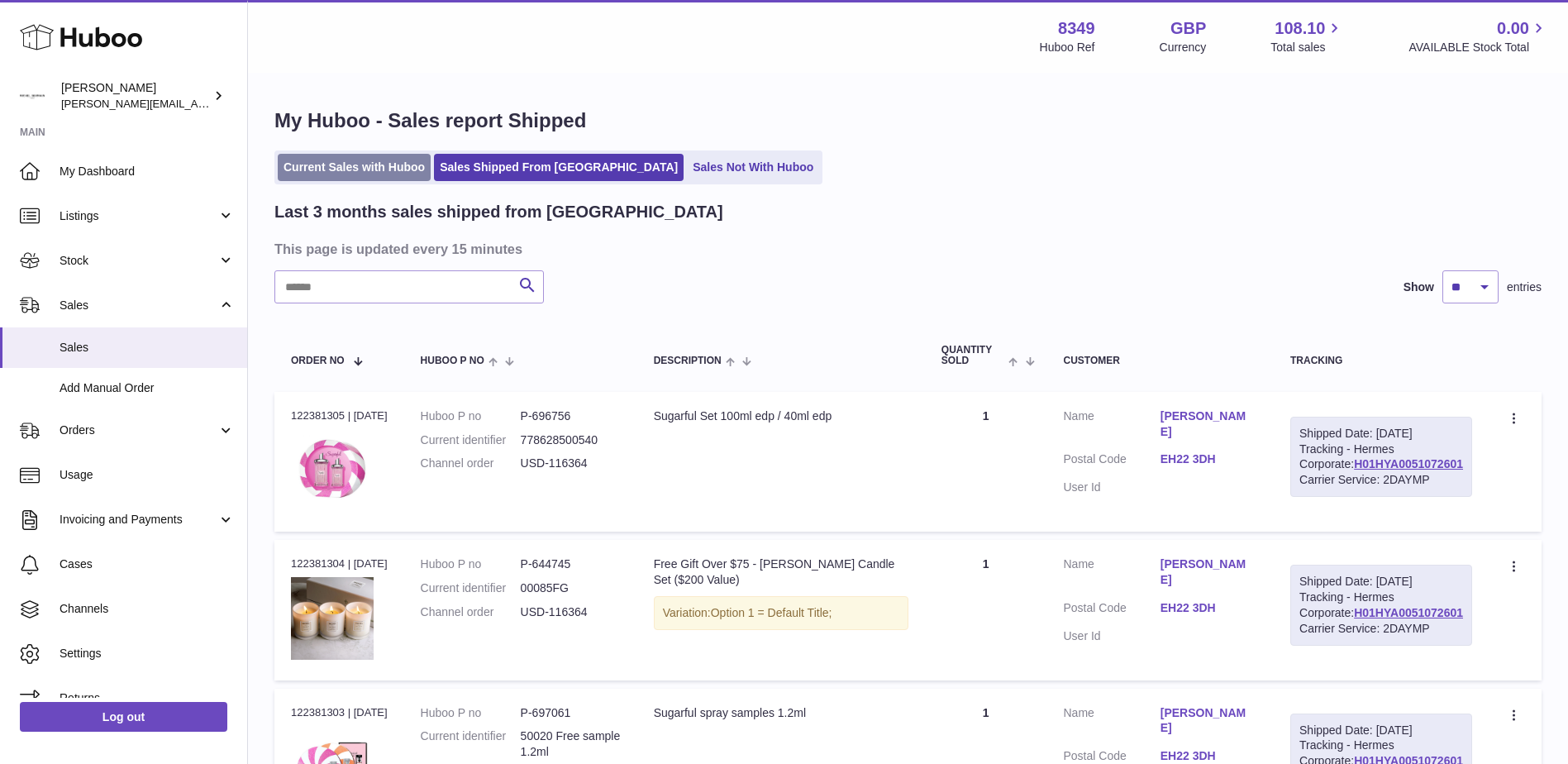
click at [376, 174] on link "Current Sales with Huboo" at bounding box center [353, 167] width 153 height 27
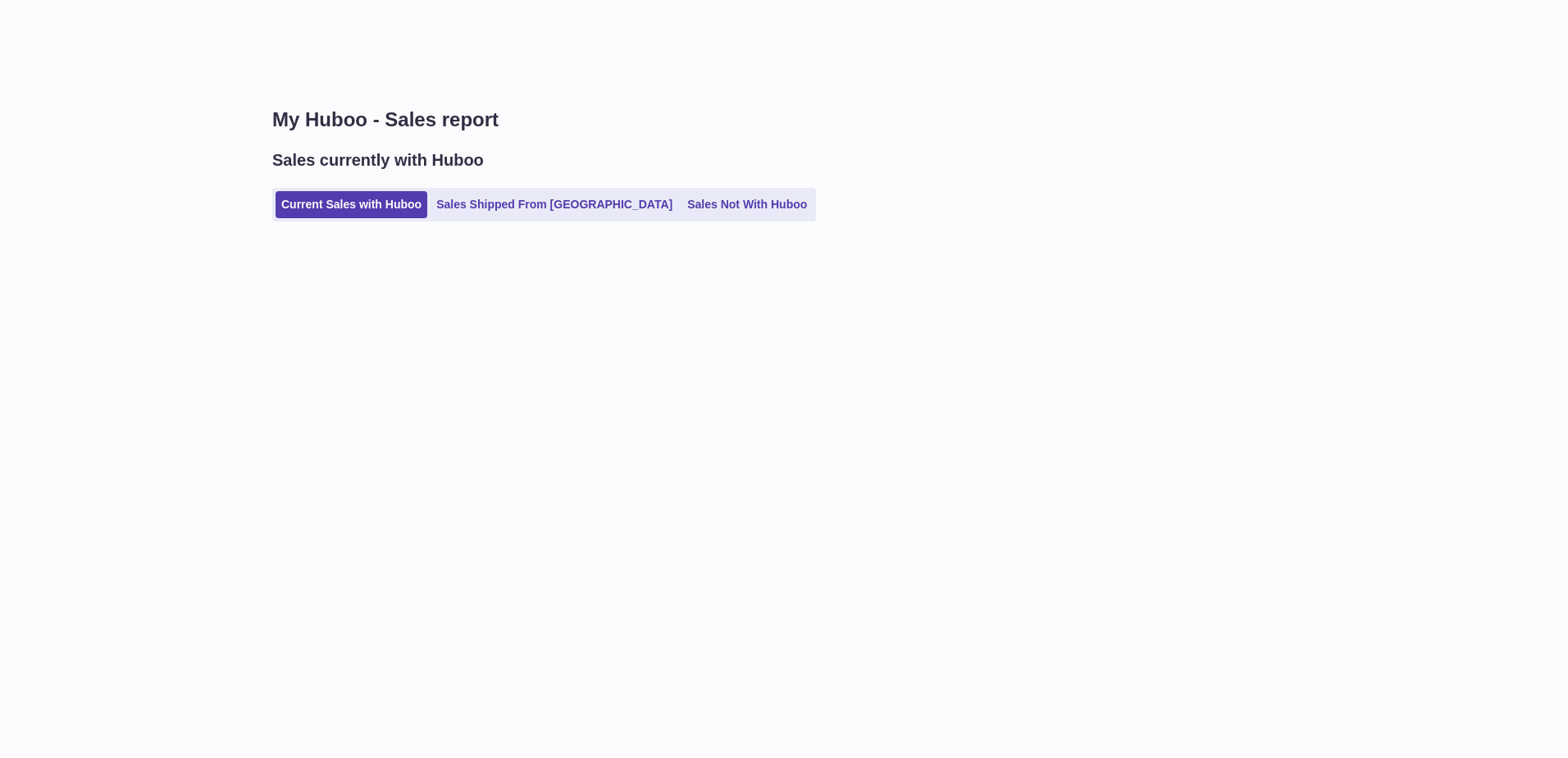
click at [356, 156] on h2 "Sales currently with Huboo" at bounding box center [378, 160] width 212 height 22
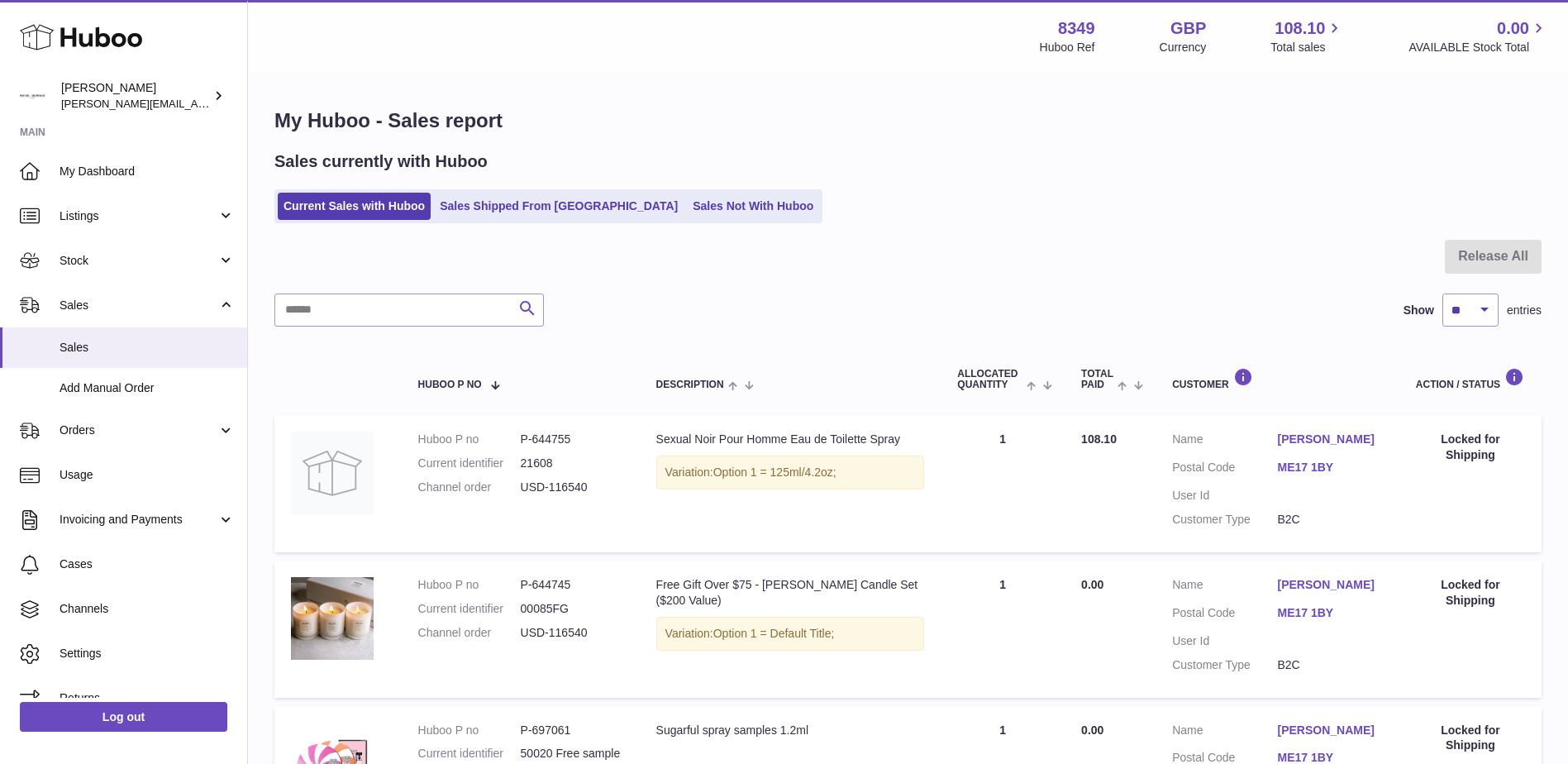
drag, startPoint x: 533, startPoint y: 281, endPoint x: 456, endPoint y: 161, distance: 142.6
click at [456, 161] on div "My Huboo - Sales report Sales currently with Huboo Current Sales with Huboo Sal…" at bounding box center [907, 551] width 1320 height 954
click at [505, 216] on link "Sales Shipped From [GEOGRAPHIC_DATA]" at bounding box center [558, 207] width 249 height 27
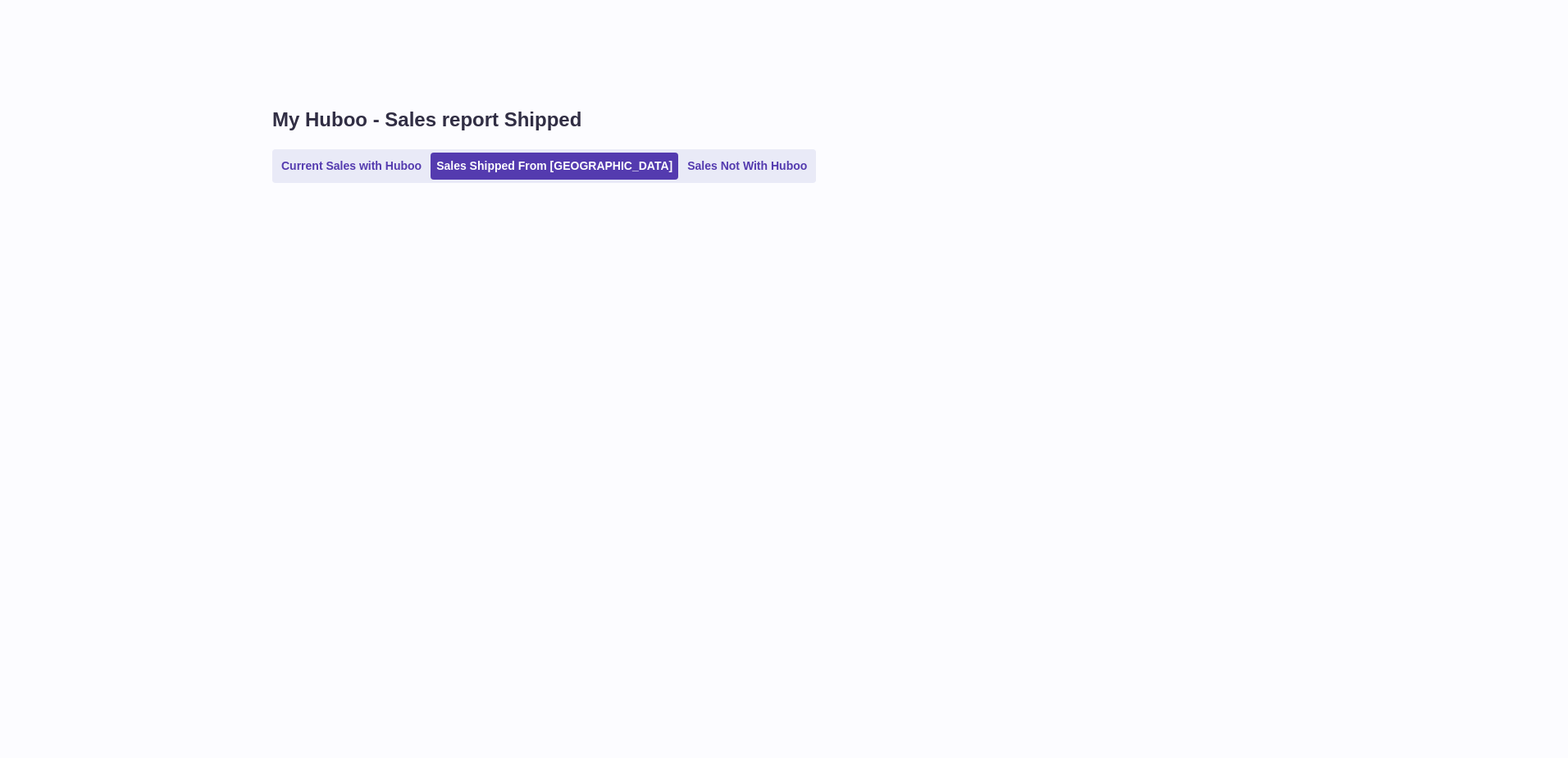
click at [508, 207] on div "My Huboo - Sales report Shipped Current Sales with Huboo Sales Shipped From Hub…" at bounding box center [906, 152] width 1322 height 158
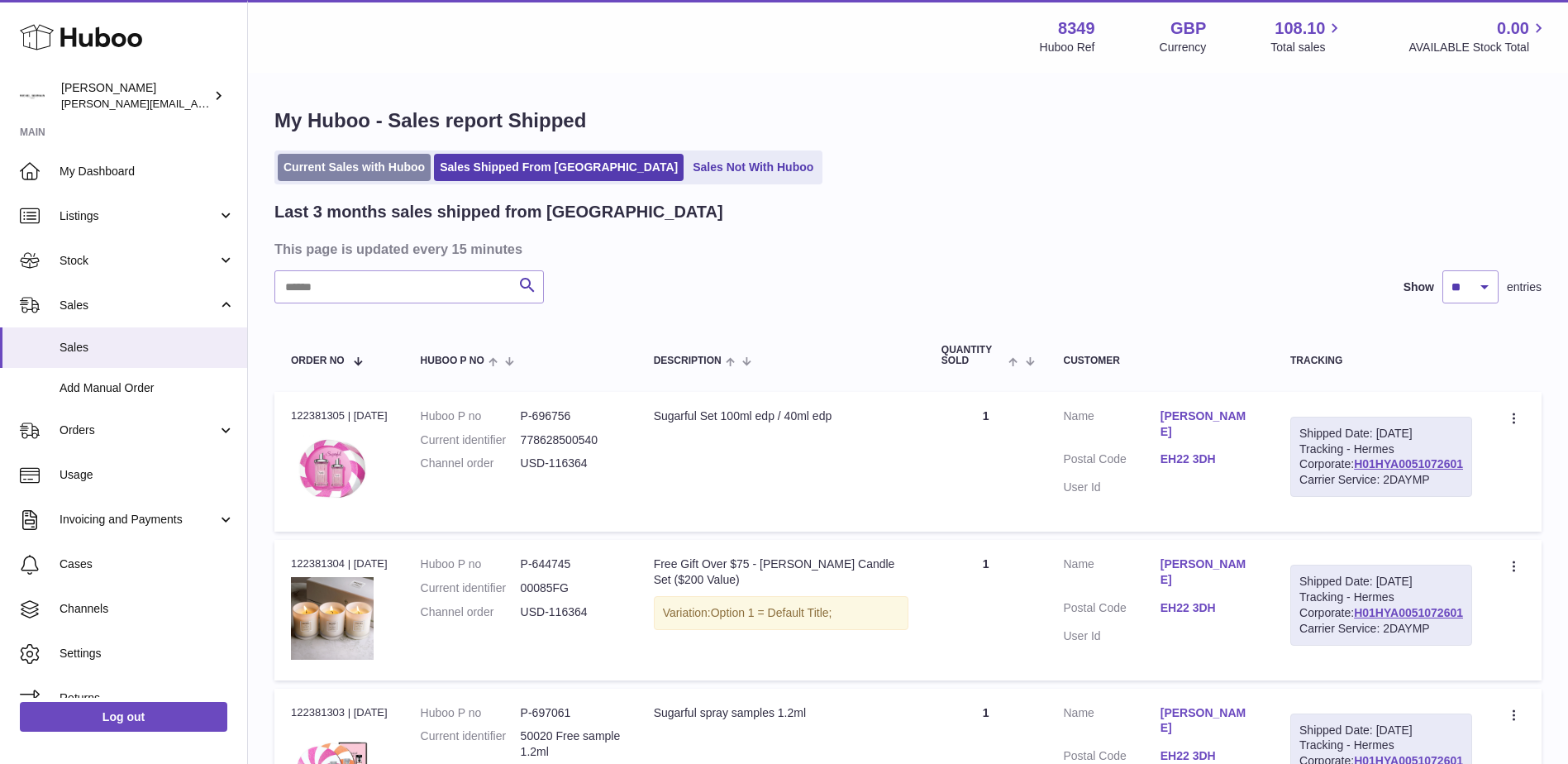
click at [391, 165] on link "Current Sales with Huboo" at bounding box center [353, 167] width 153 height 27
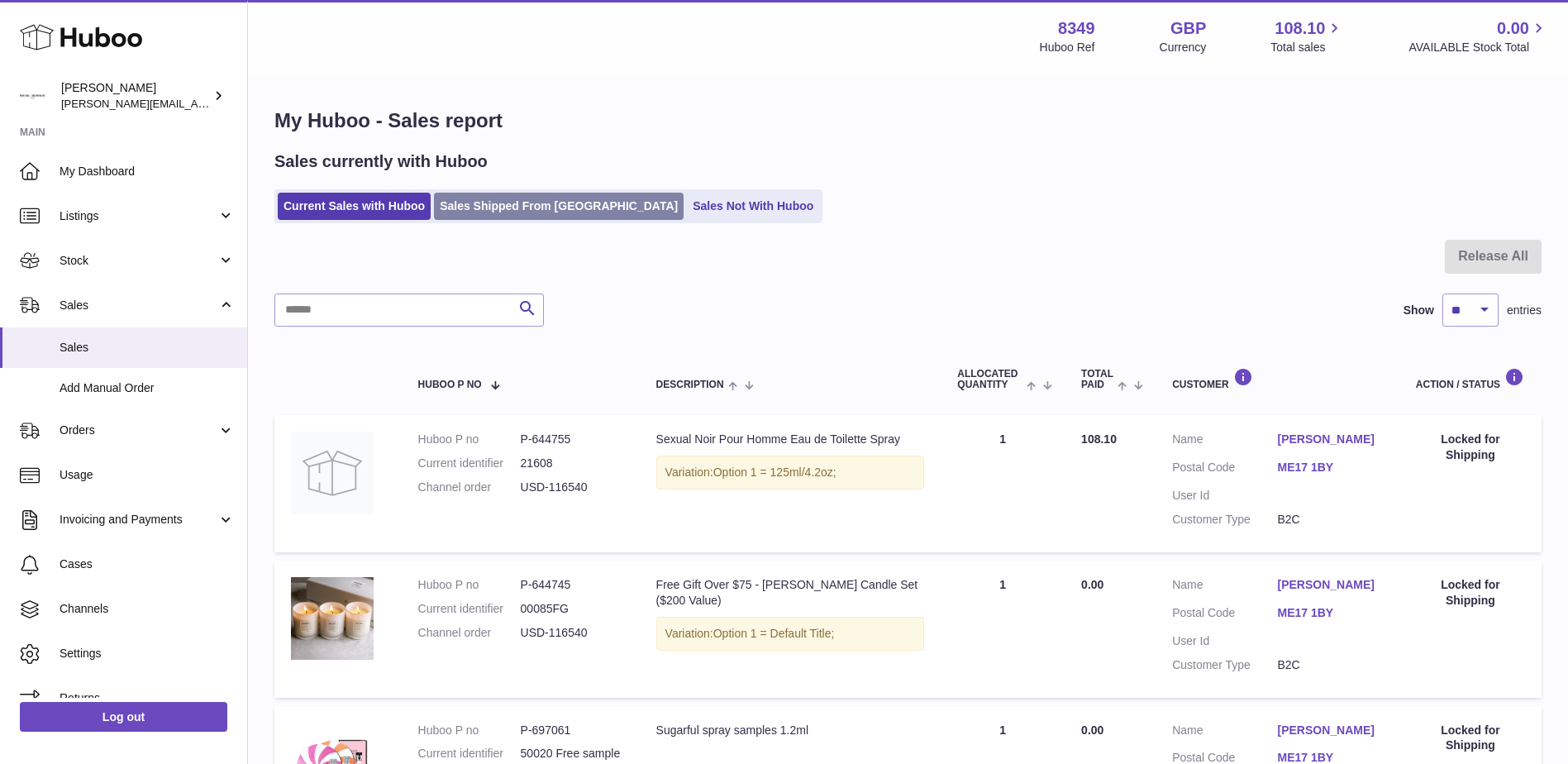
click at [503, 211] on link "Sales Shipped From [GEOGRAPHIC_DATA]" at bounding box center [558, 207] width 249 height 27
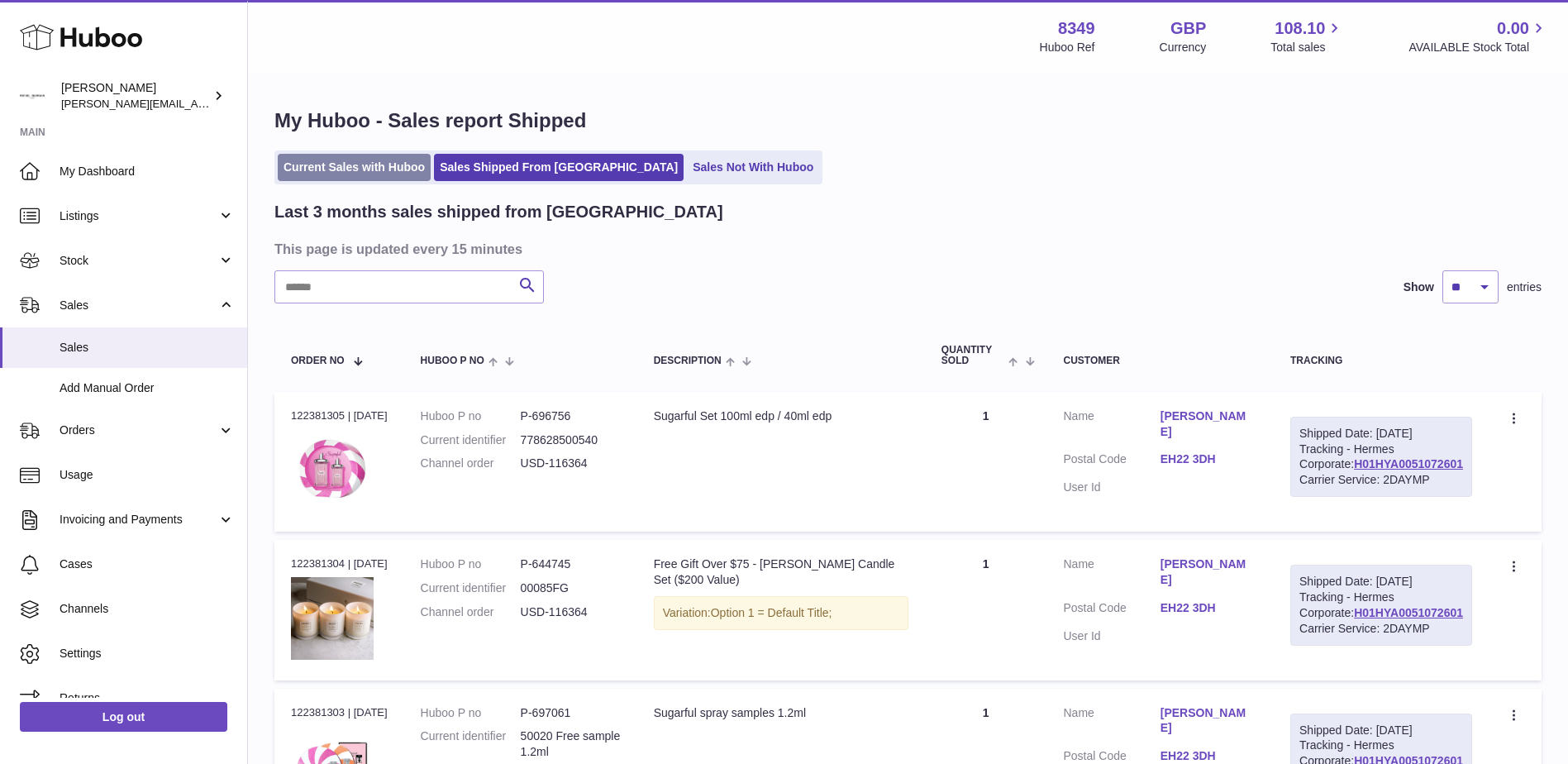
click at [363, 178] on link "Current Sales with Huboo" at bounding box center [353, 167] width 153 height 27
click at [378, 157] on link "Current Sales with Huboo" at bounding box center [353, 167] width 153 height 27
click at [370, 172] on link "Current Sales with Huboo" at bounding box center [353, 167] width 153 height 27
click at [369, 159] on link "Current Sales with Huboo" at bounding box center [353, 167] width 153 height 27
click at [376, 167] on link "Current Sales with Huboo" at bounding box center [353, 167] width 153 height 27
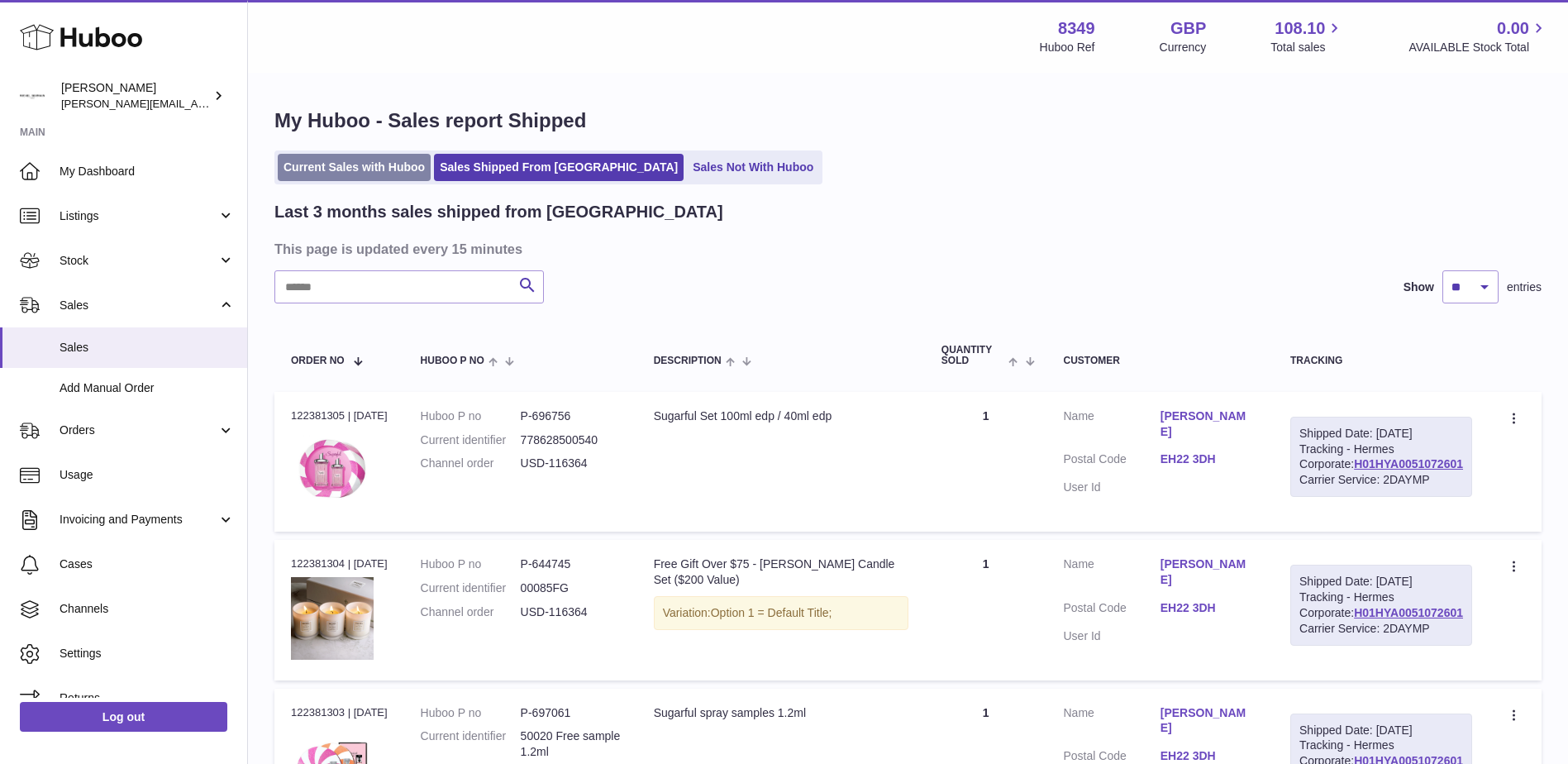
click at [356, 165] on link "Current Sales with Huboo" at bounding box center [353, 167] width 153 height 27
click at [364, 173] on link "Current Sales with Huboo" at bounding box center [353, 167] width 153 height 27
click at [358, 167] on link "Current Sales with Huboo" at bounding box center [353, 167] width 153 height 27
click at [351, 162] on link "Current Sales with Huboo" at bounding box center [353, 167] width 153 height 27
click at [349, 169] on link "Current Sales with Huboo" at bounding box center [353, 167] width 153 height 27
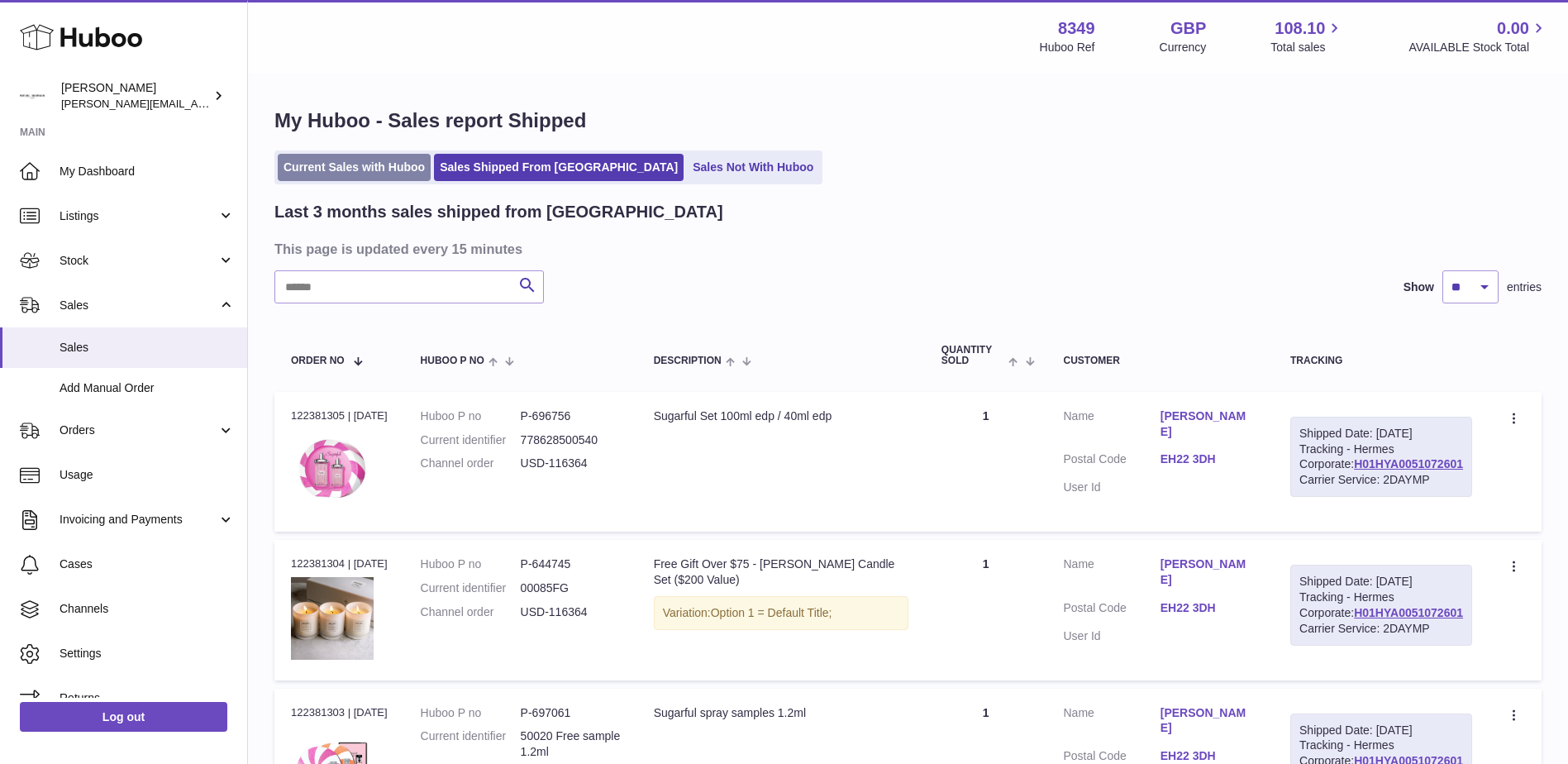
click at [347, 167] on link "Current Sales with Huboo" at bounding box center [353, 167] width 153 height 27
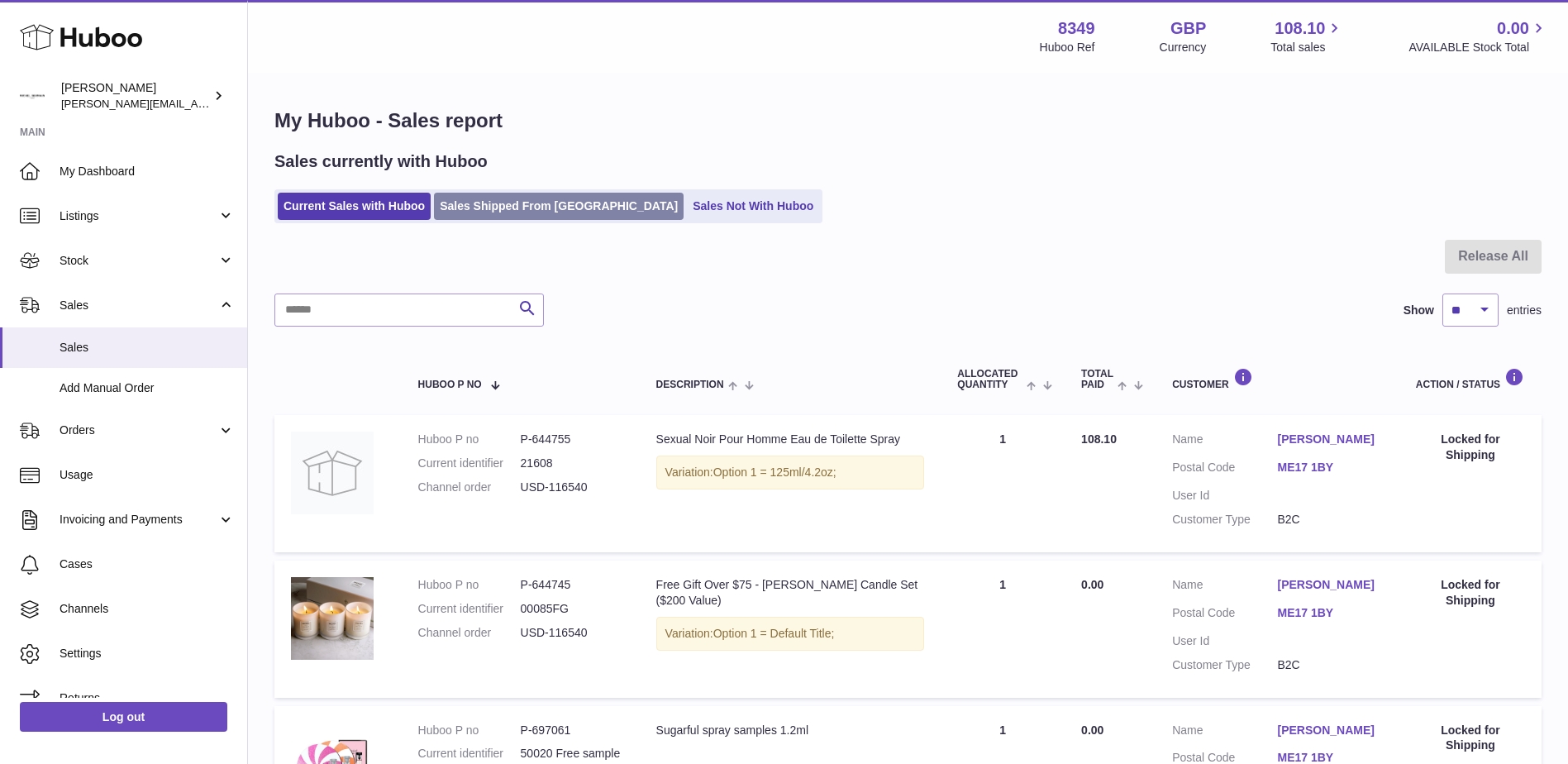
click at [517, 201] on link "Sales Shipped From [GEOGRAPHIC_DATA]" at bounding box center [558, 207] width 249 height 27
